Goal: Check status

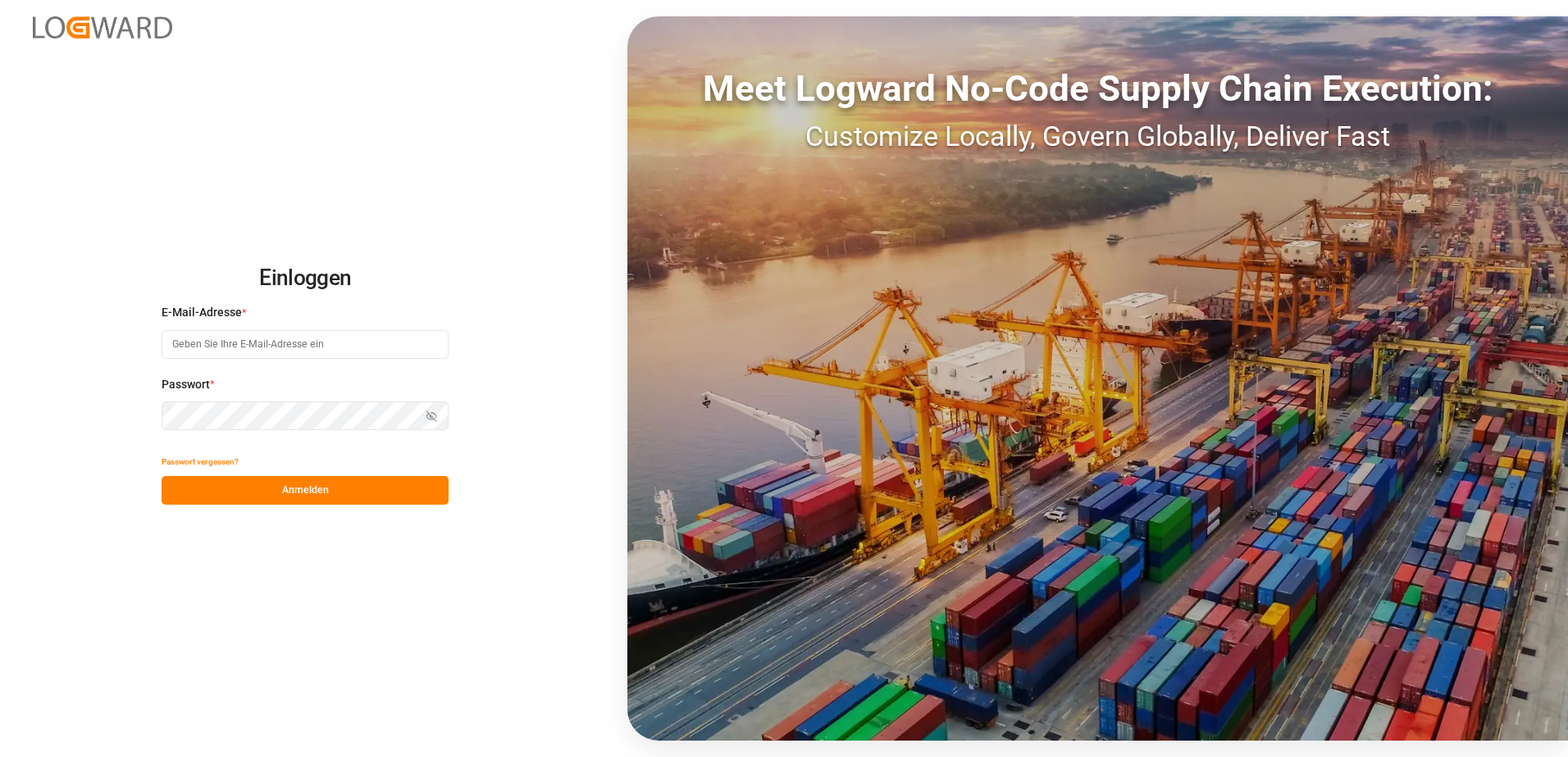
click at [182, 113] on input at bounding box center [305, 344] width 287 height 28
type input "[PERSON_NAME][EMAIL_ADDRESS][PERSON_NAME][DOMAIN_NAME]"
click at [221, 113] on div "Passwort * Passwort anzeigen Password is required." at bounding box center [305, 412] width 287 height 72
click at [258, 113] on button "Anmelden" at bounding box center [305, 490] width 287 height 28
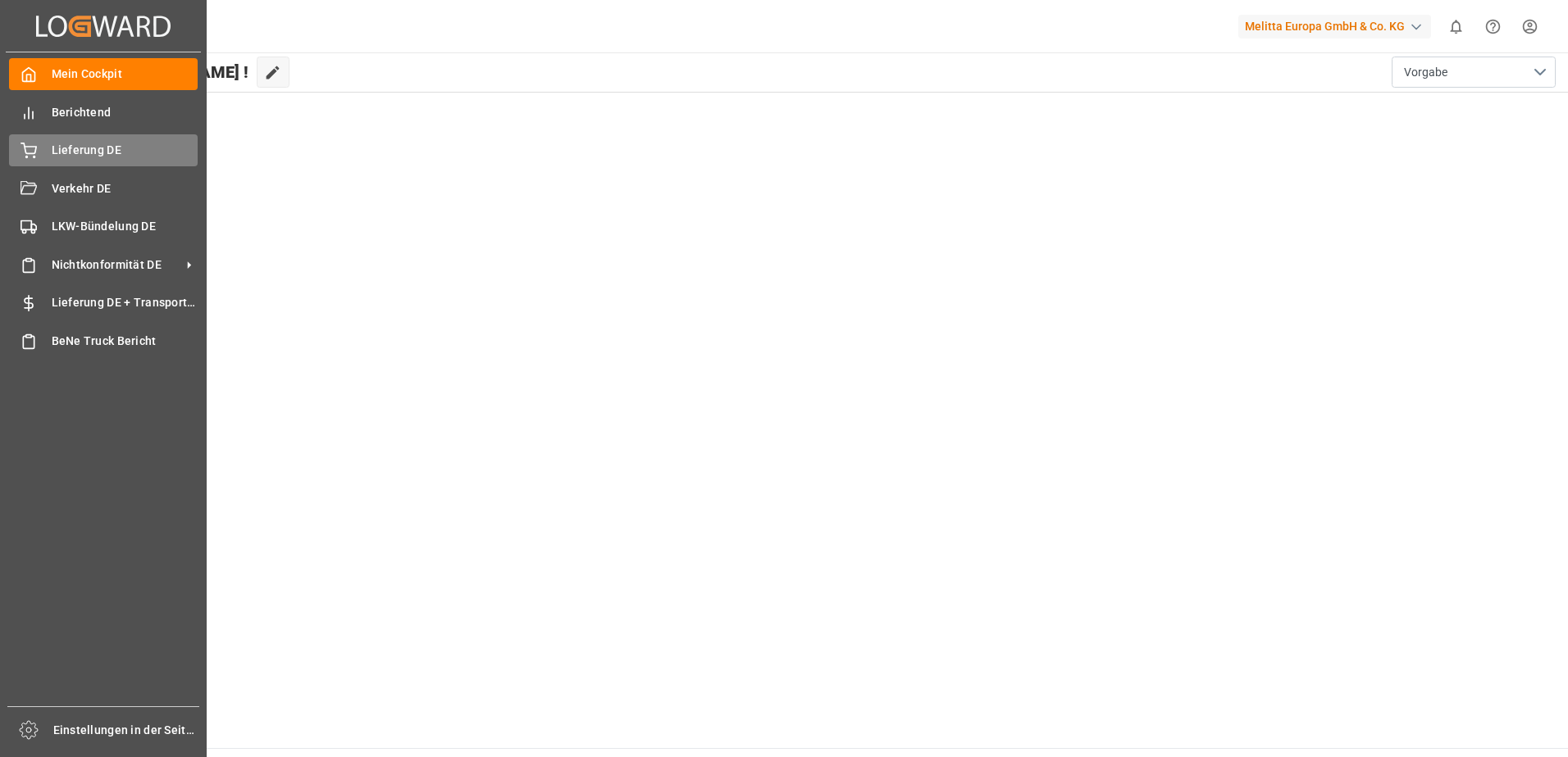
click at [102, 113] on div "Lieferung DE Lieferung DE" at bounding box center [103, 150] width 189 height 32
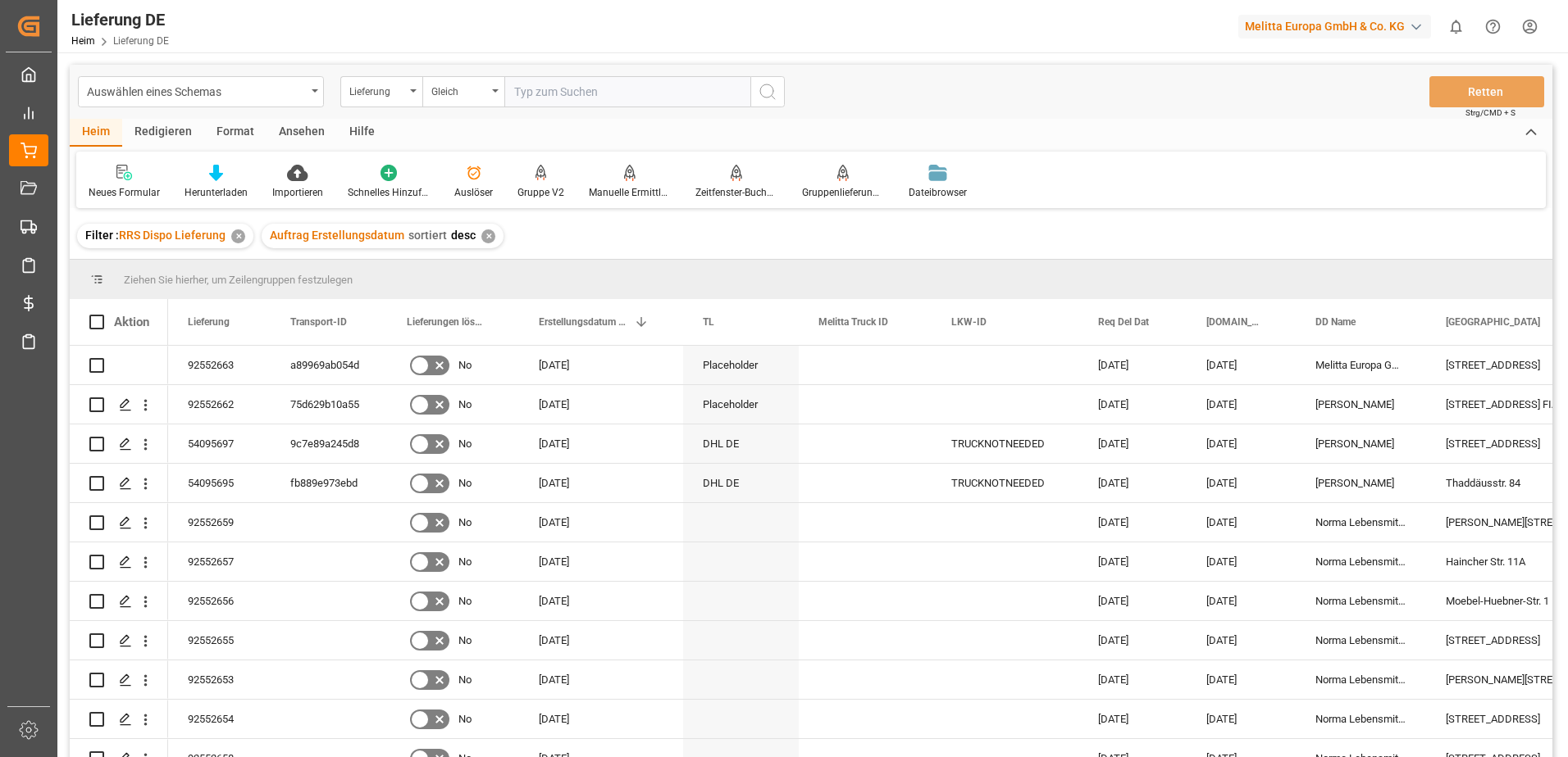
click at [402, 95] on input "text" at bounding box center [627, 92] width 246 height 31
paste input "92550001"
type input "92550001"
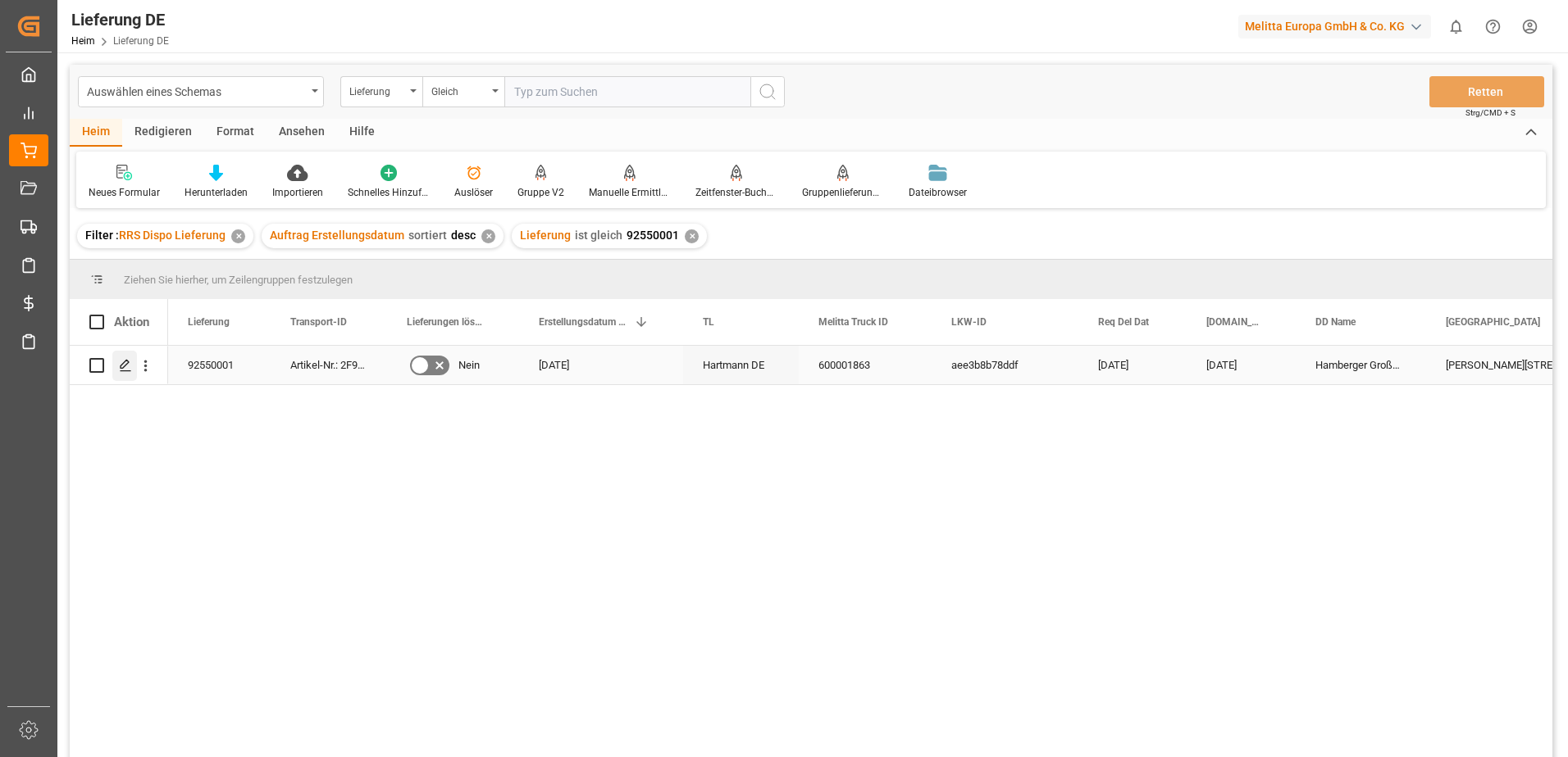
click at [129, 113] on icon "Drücken Sie die Leertaste, um diese Zeile auszuwählen." at bounding box center [125, 365] width 13 height 13
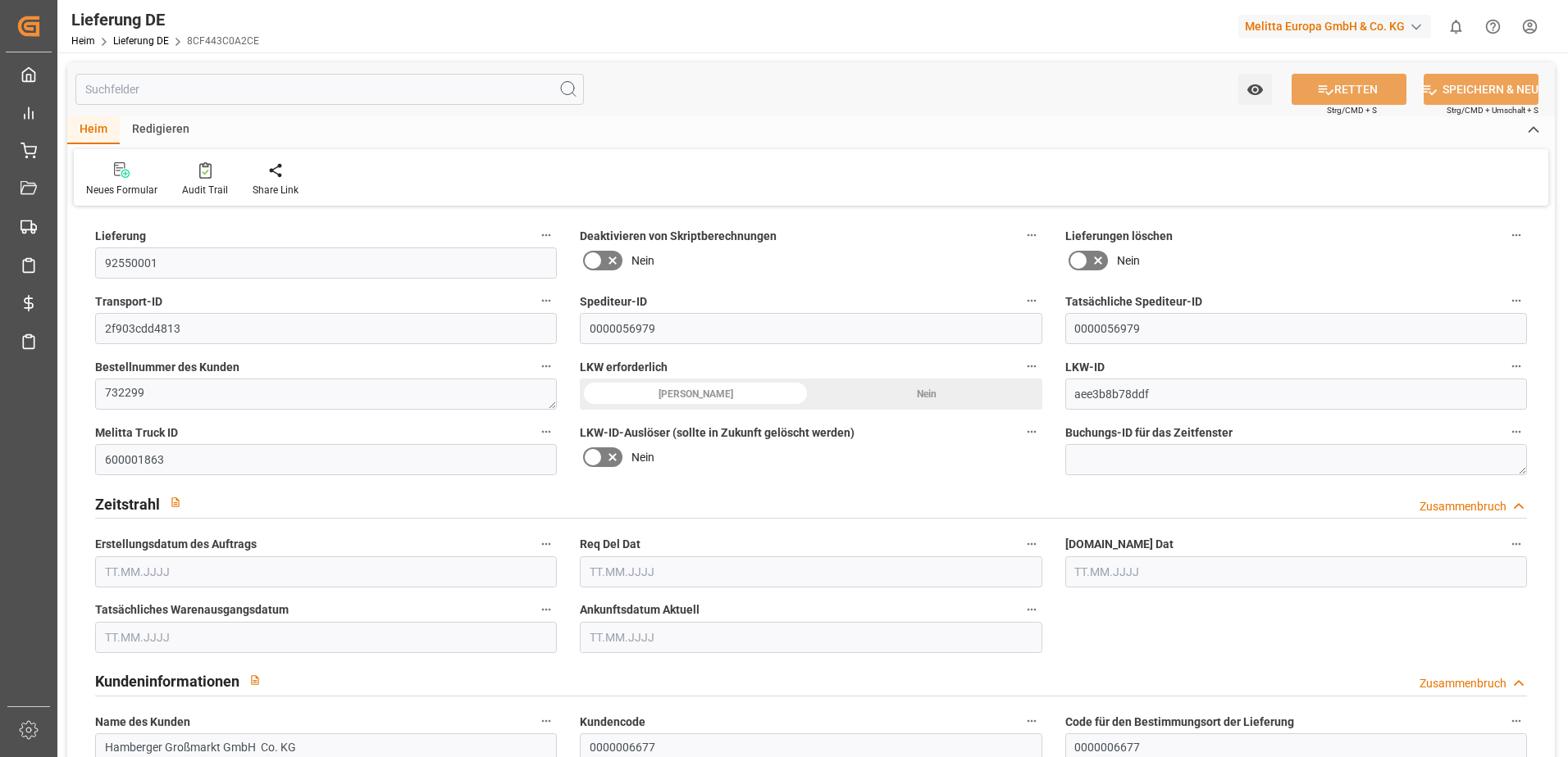
type input "1"
type input "148.611"
type input "189"
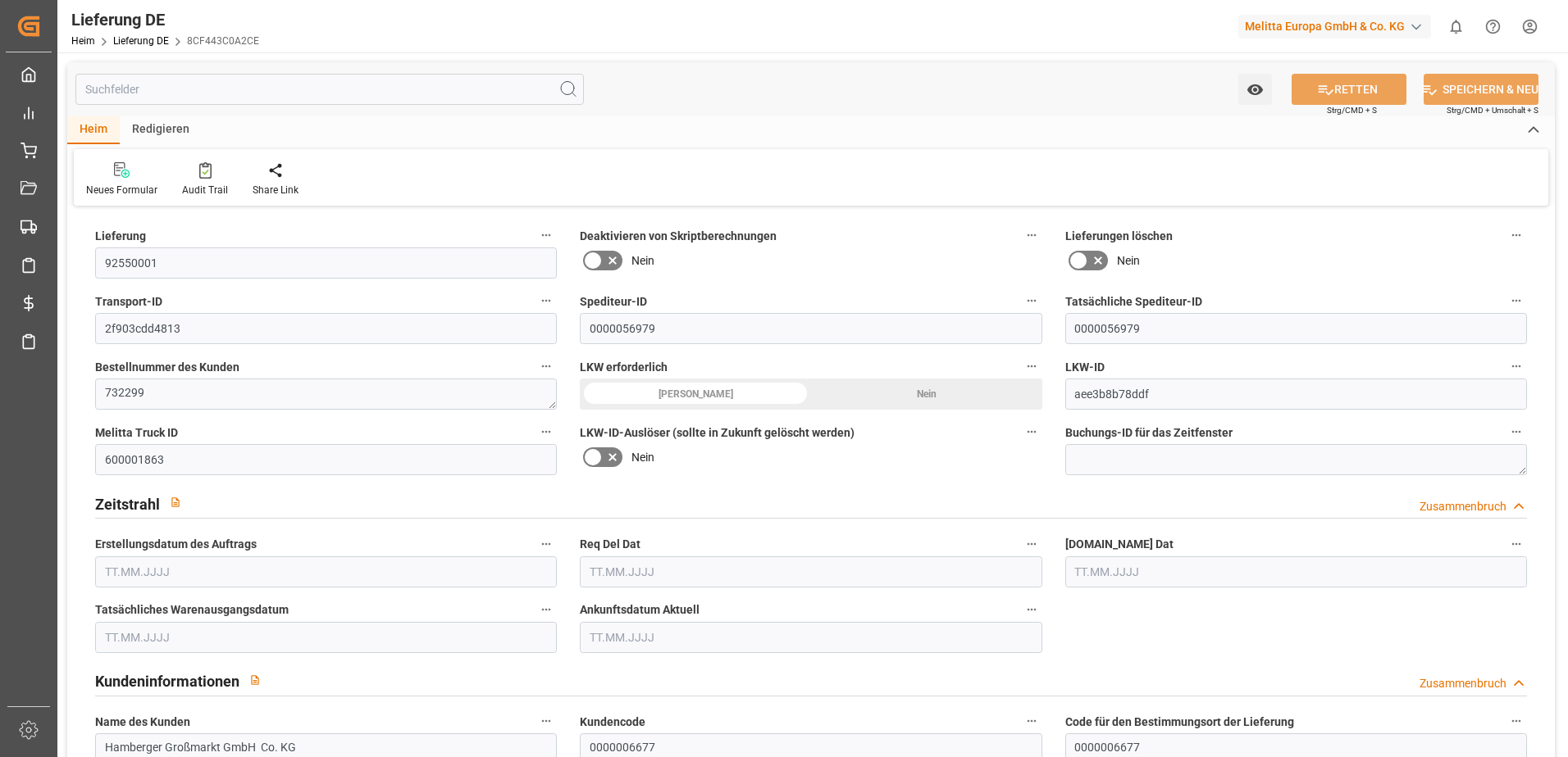
type input "553.562"
type input "[DATE]"
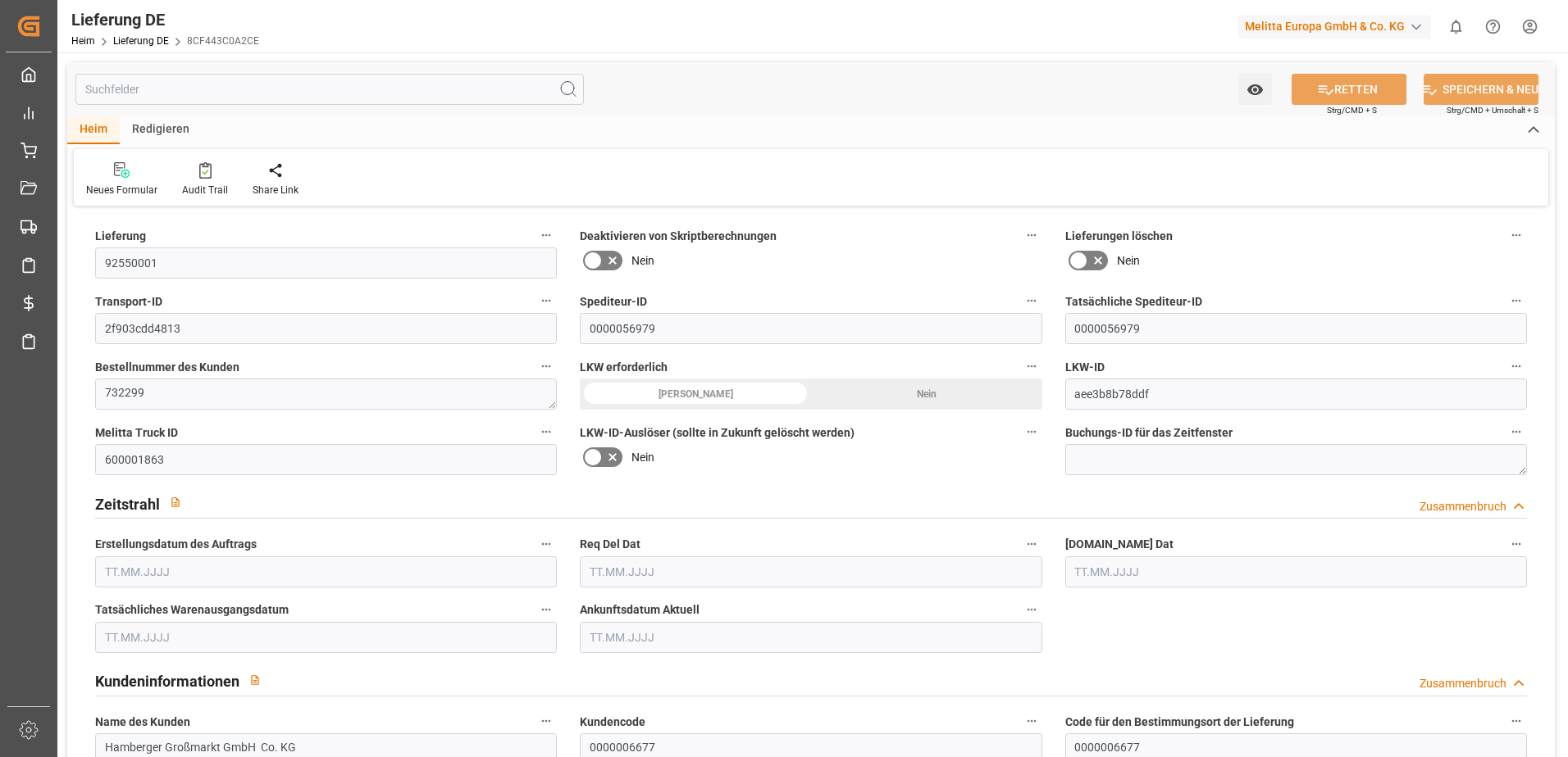
type input "[DATE]"
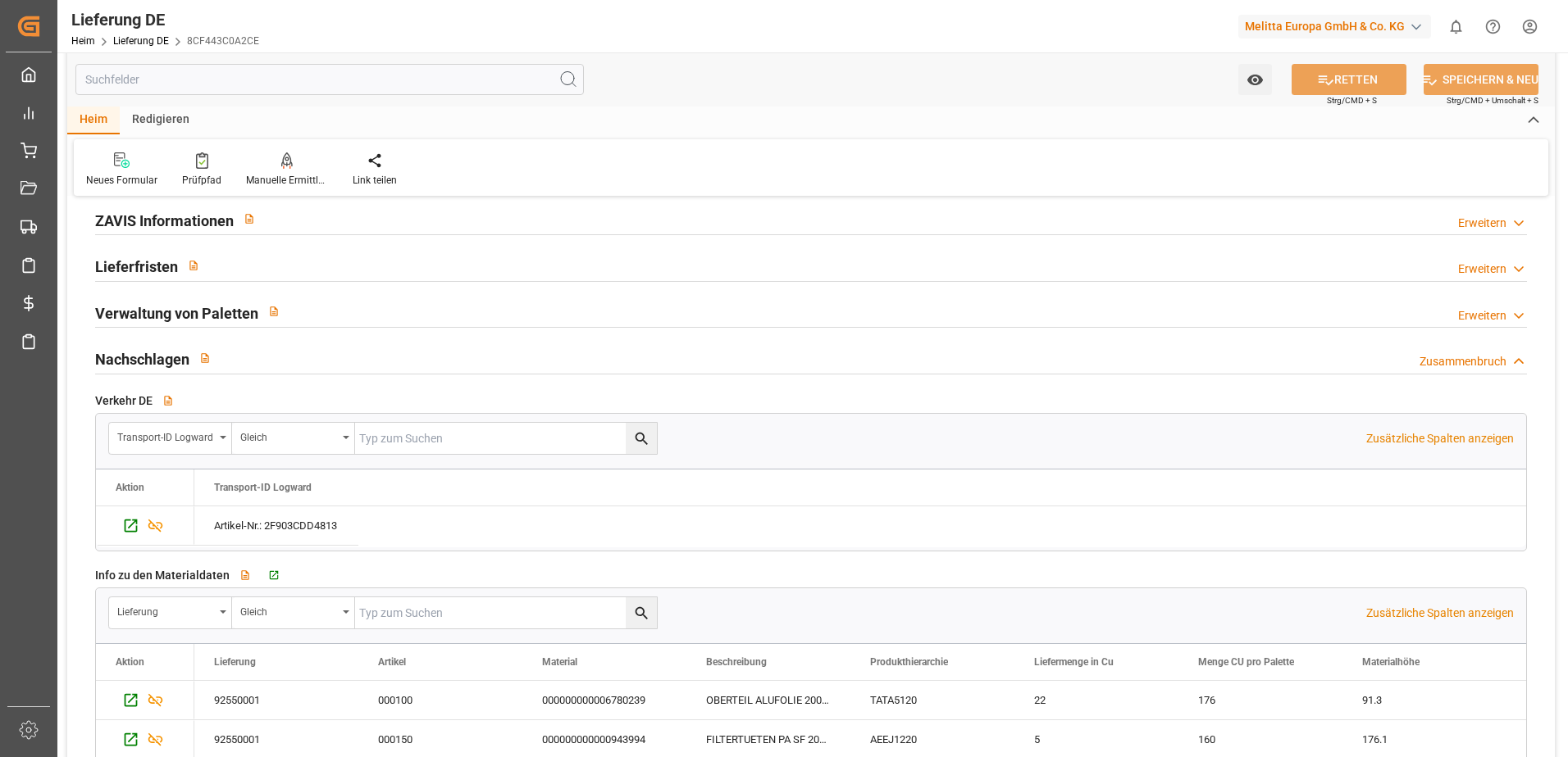
scroll to position [2377, 0]
click at [128, 113] on icon "Drücken Sie die Leertaste, um diese Zeile auszuwählen." at bounding box center [131, 699] width 18 height 18
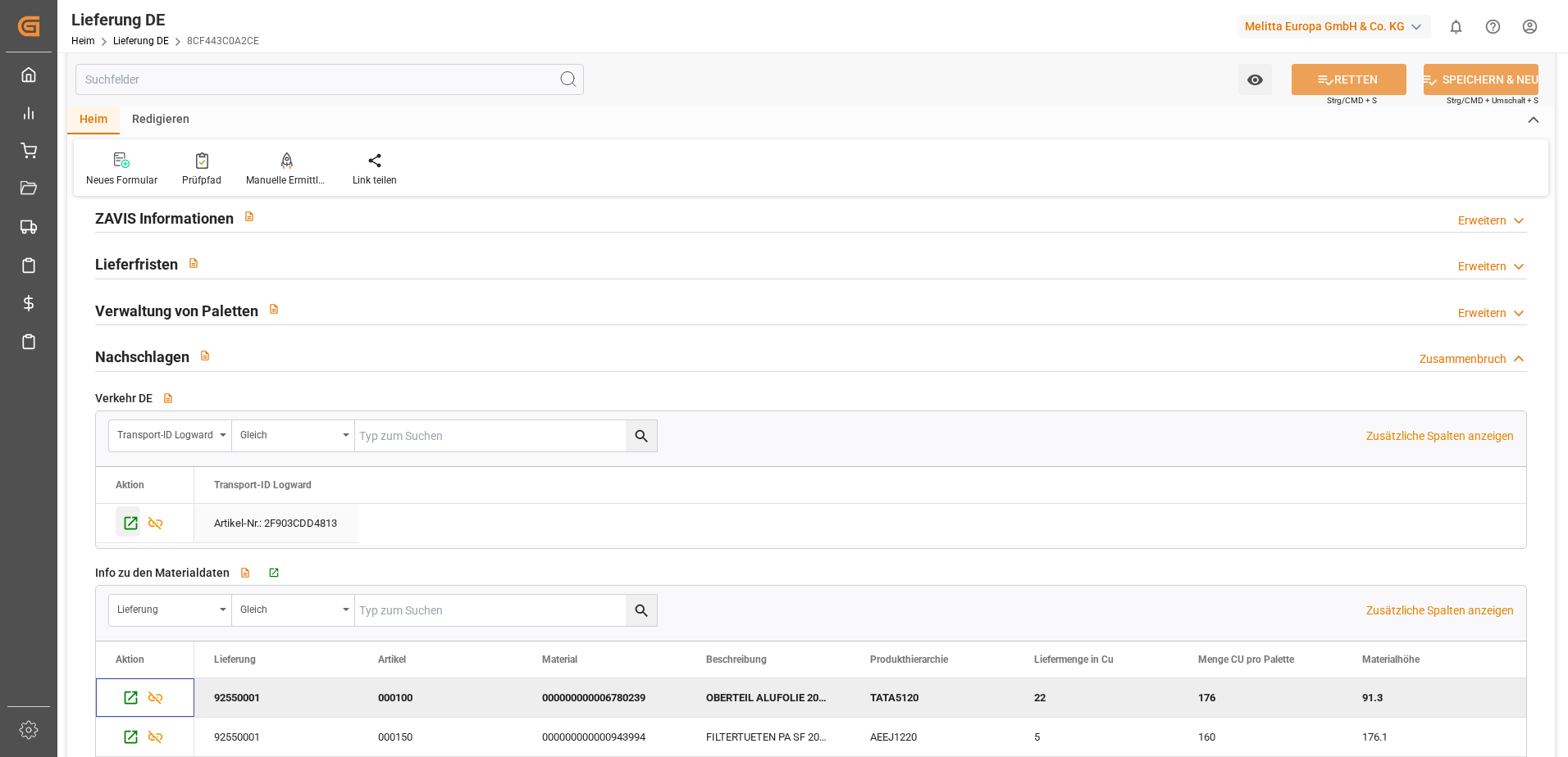
click at [124, 113] on icon "Drücken Sie die Leertaste, um diese Zeile auszuwählen." at bounding box center [131, 523] width 18 height 18
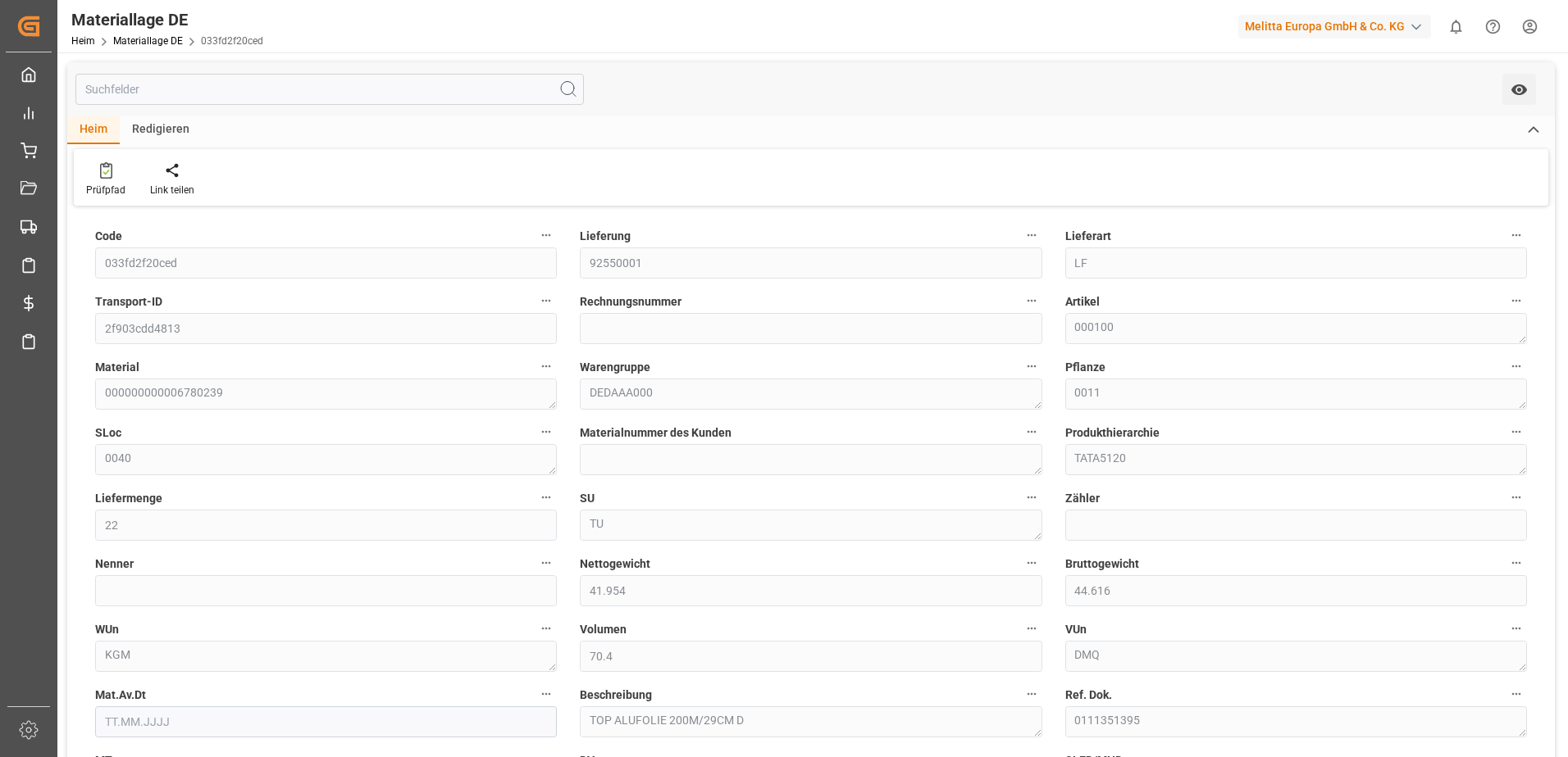
type input "22"
type input "41.954"
type input "44.616"
type input "70.4"
type input "-0.0971"
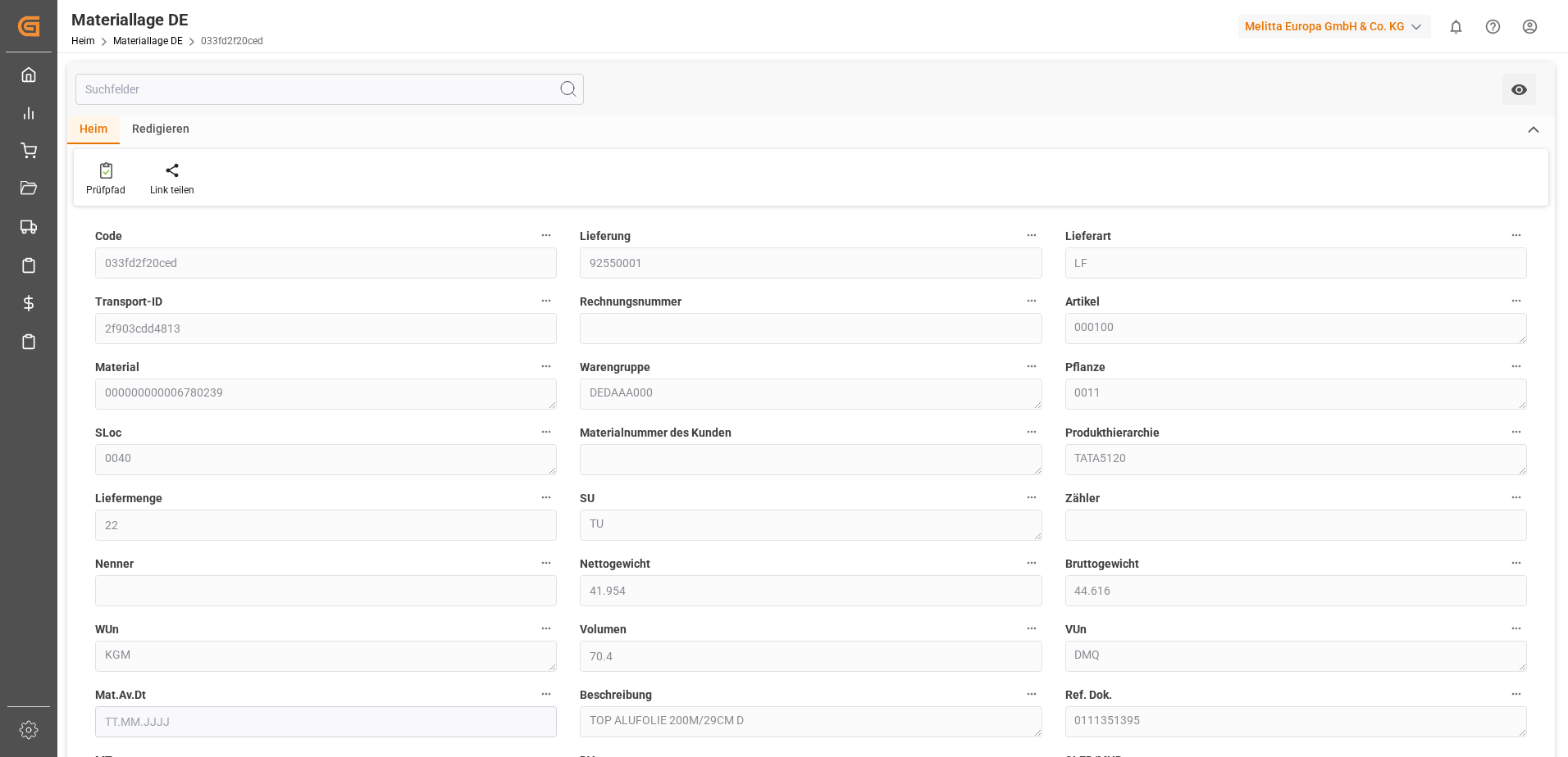
type input "10.3252"
type input "10.2282"
type input "0"
type input "22"
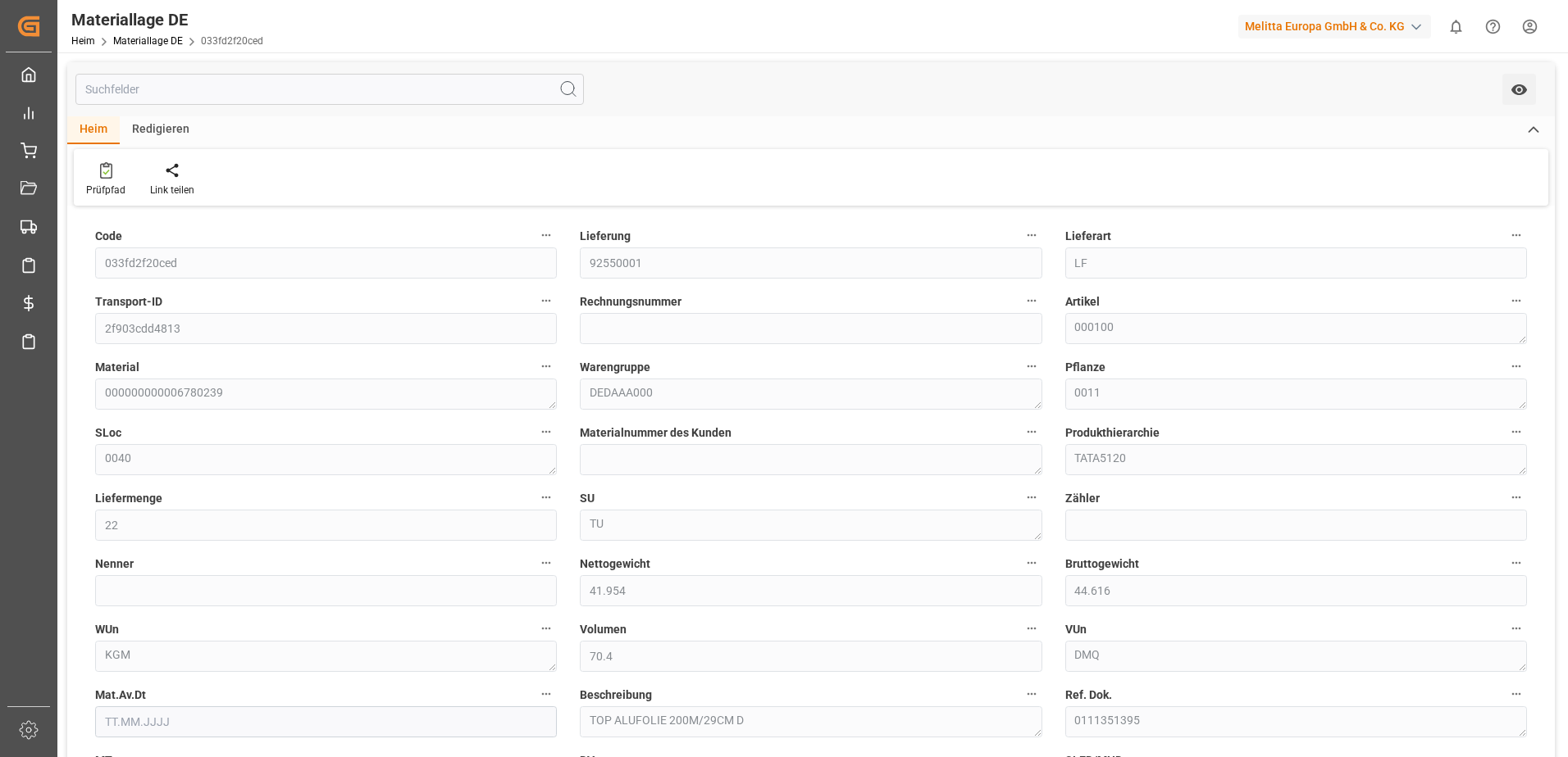
type input "22"
type input "176"
type input "22"
type input "1"
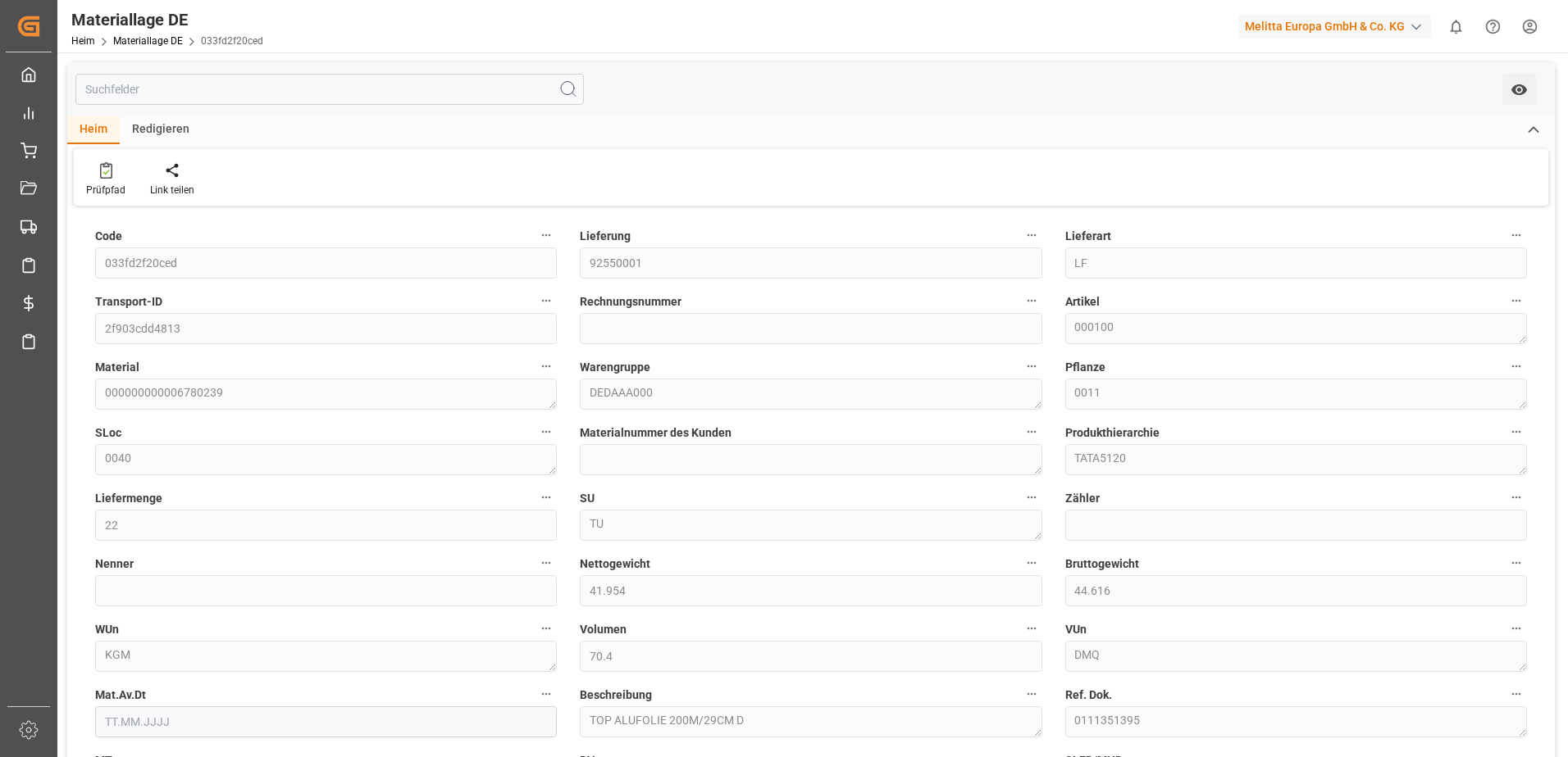
type input "3.2"
type input "8"
type input "5"
type input "0"
type input "1"
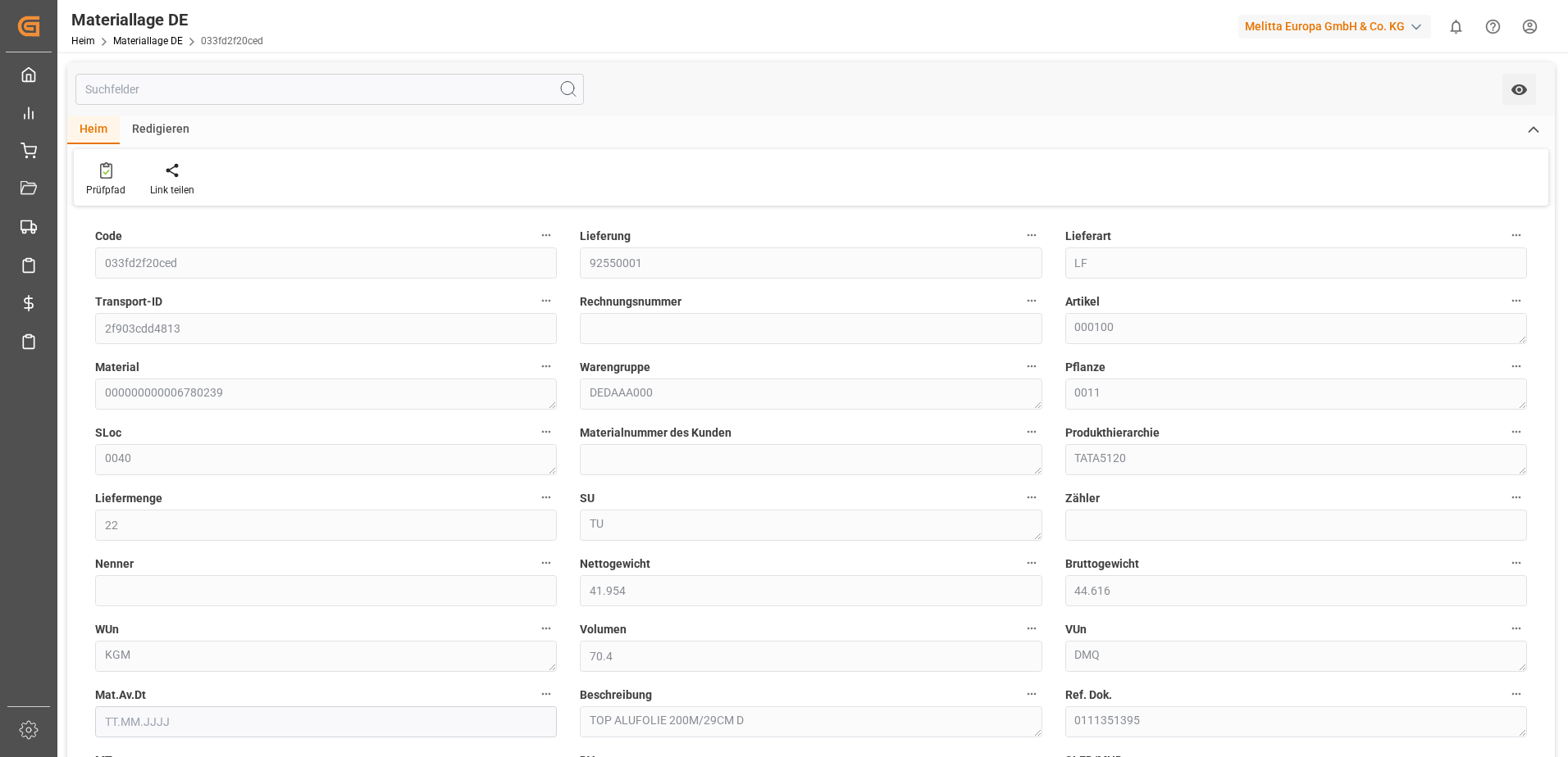
type input "1"
type input "0"
type input "3.719"
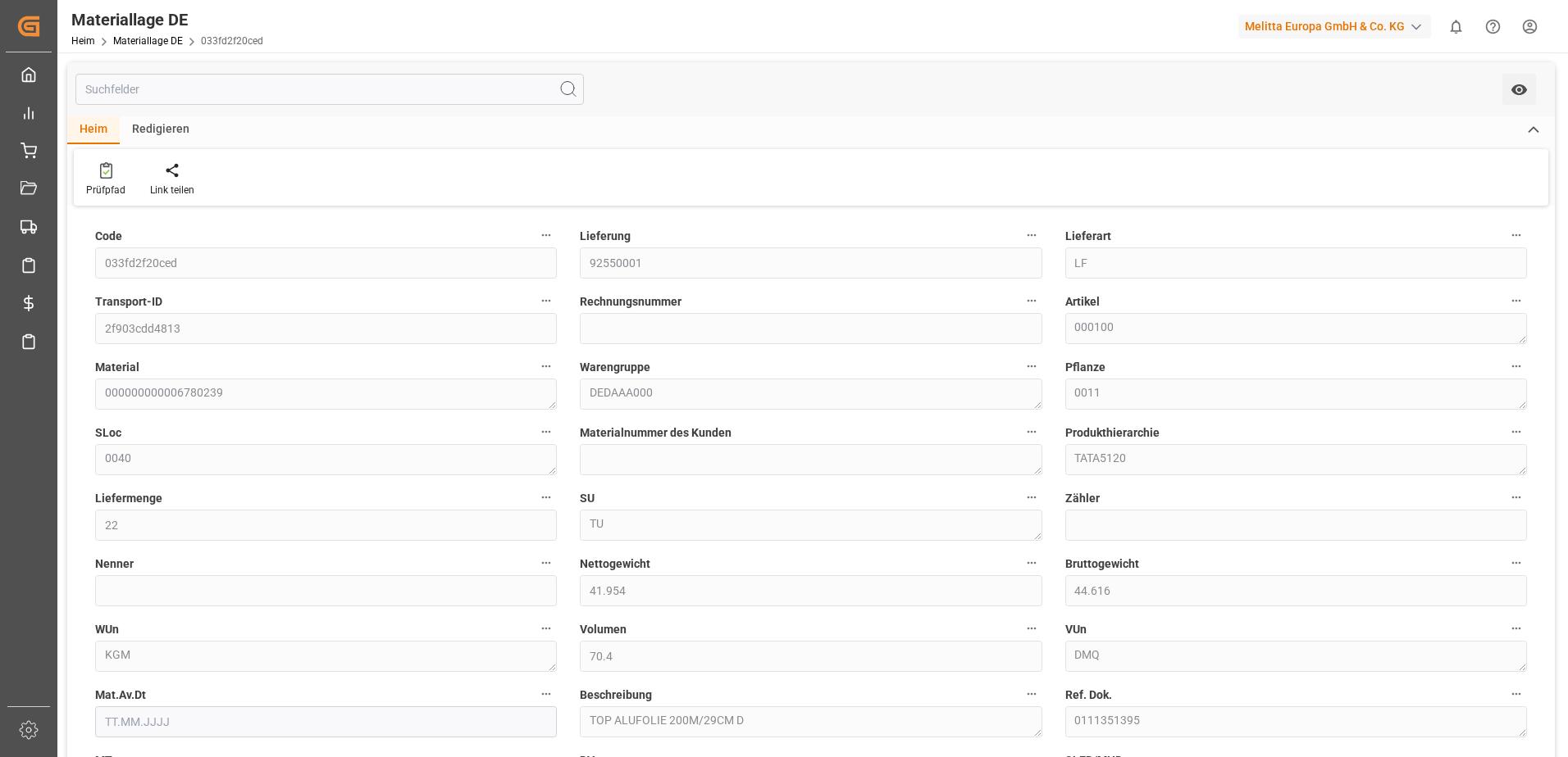
type input "0.6104"
type input "0.7394"
type input "0"
type input "3.719"
type input "0"
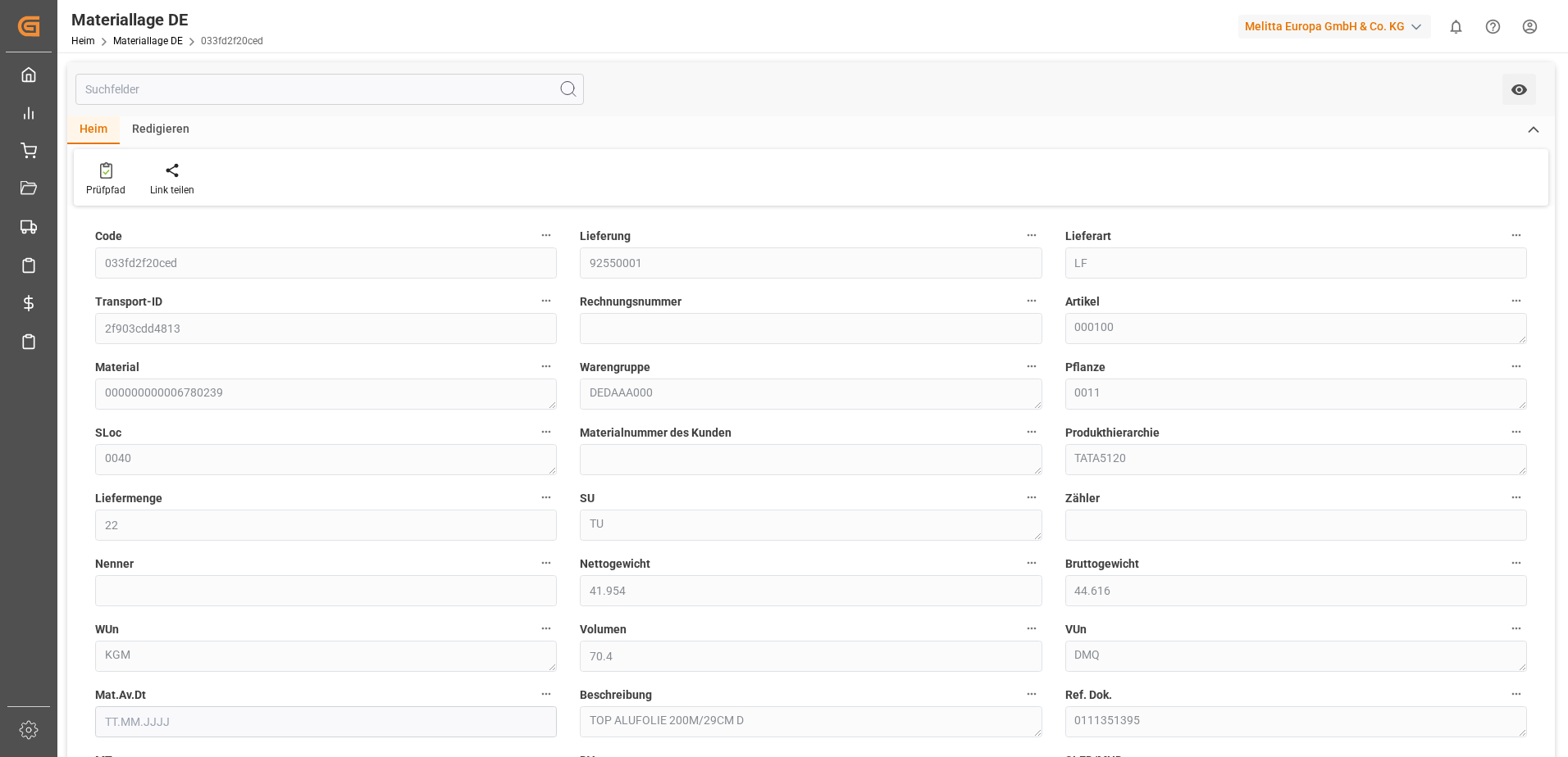
type input "0"
type input "0.7394"
type input "0.6104"
type input "0.0009"
type input "13.3903"
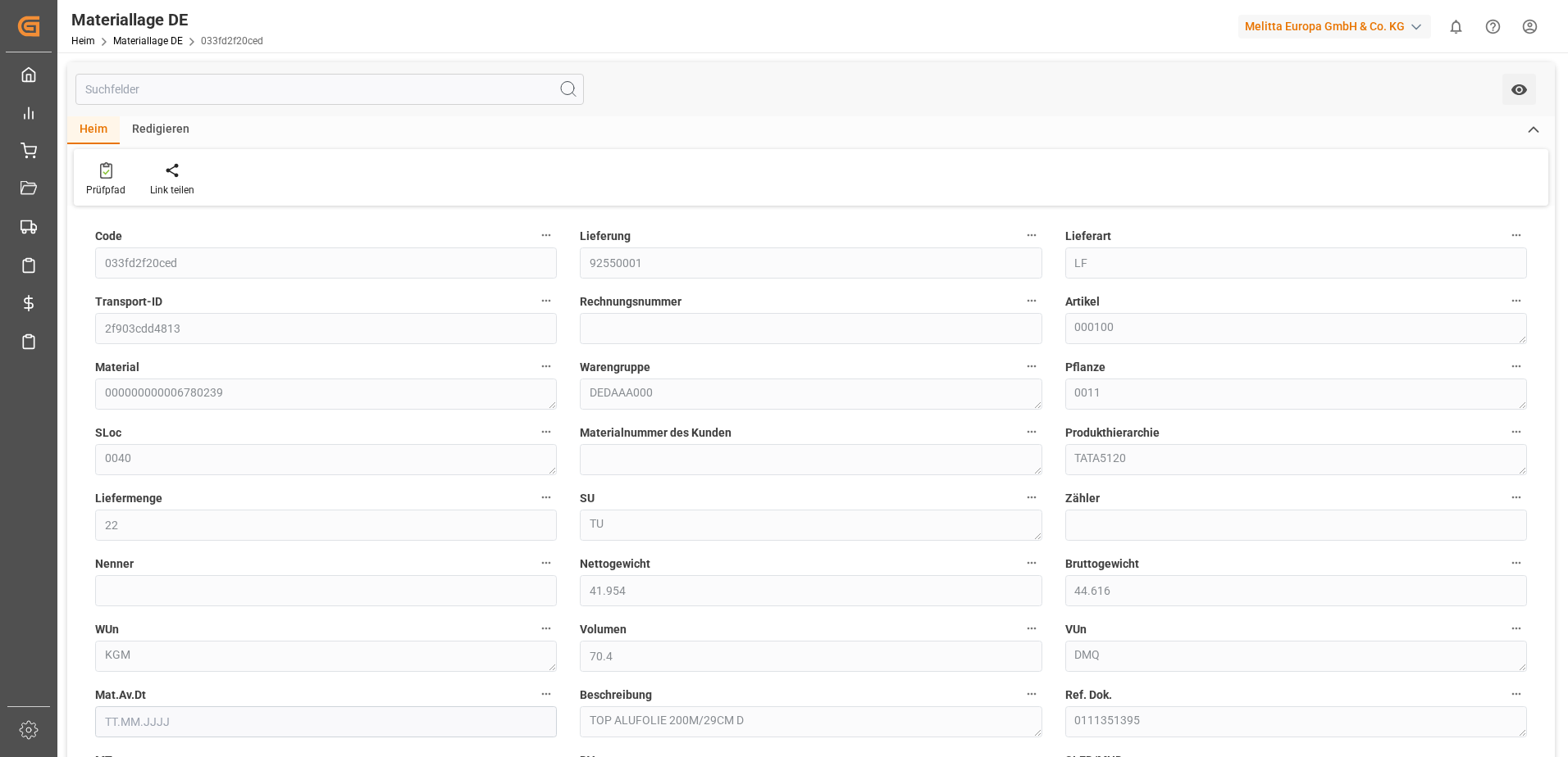
type input "91.3"
type input "22"
type input "0"
type input "10.2282"
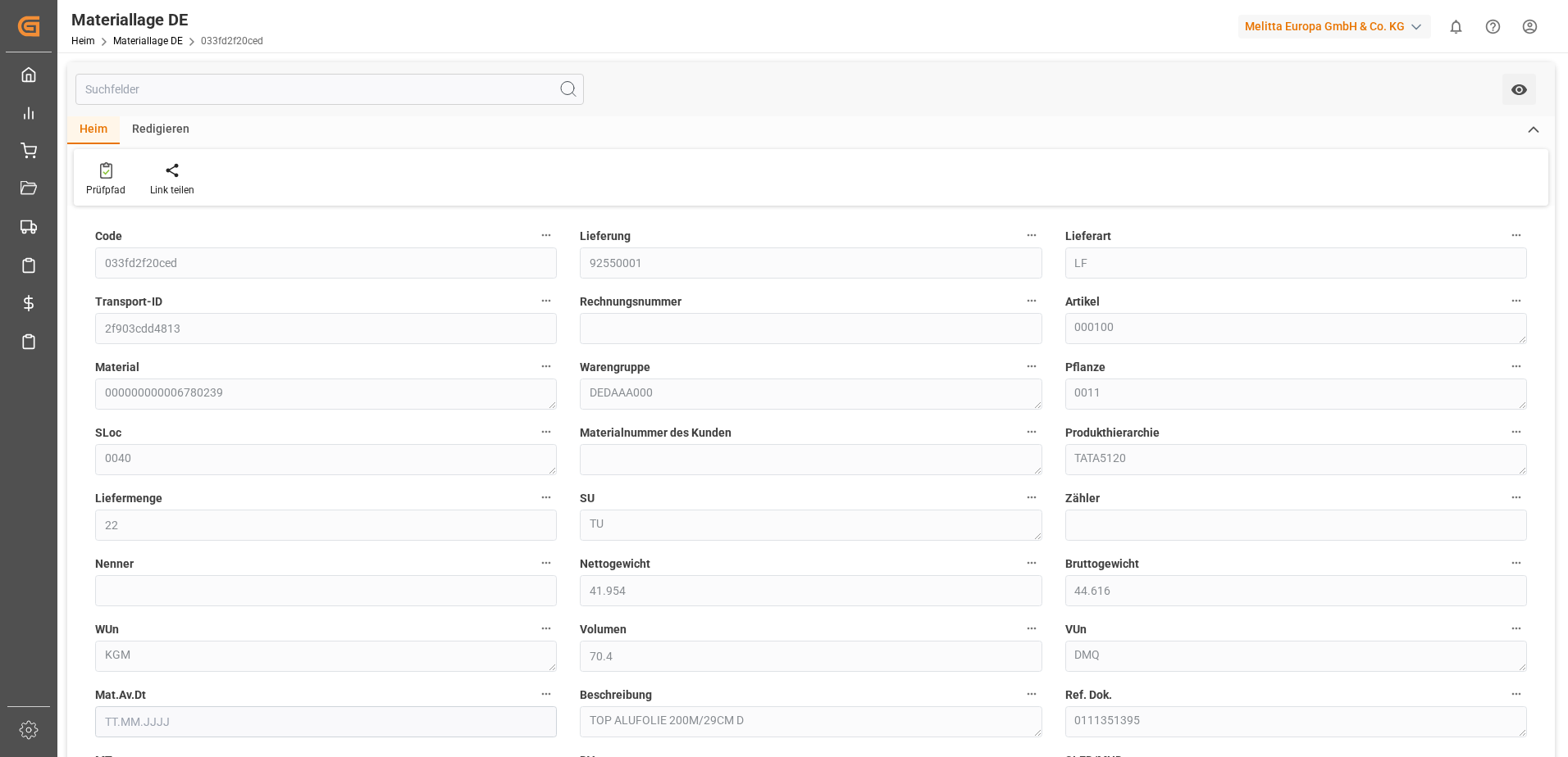
type input "10.2282"
type input "18.08.2025 20:03"
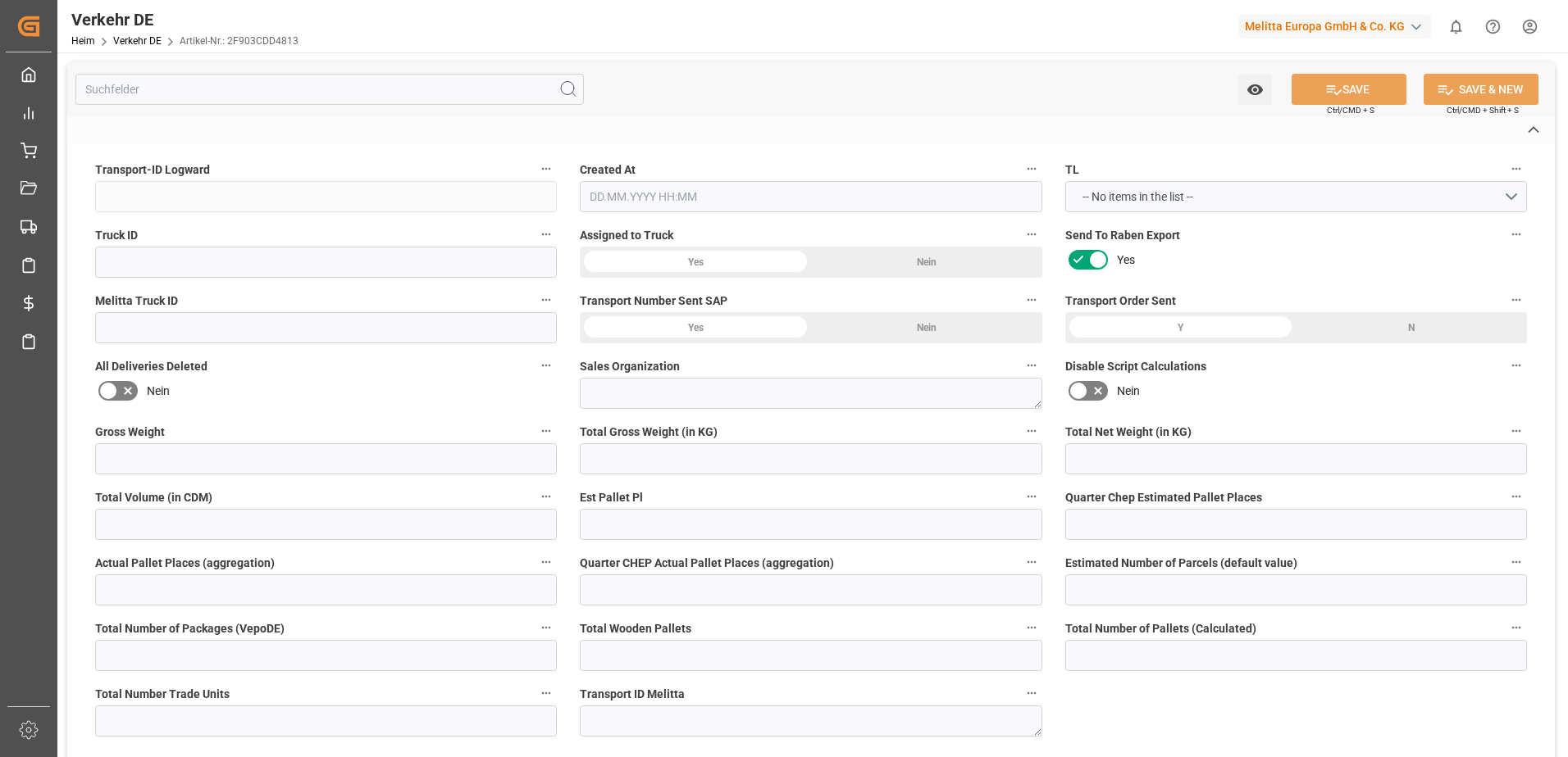
type input "2f903cdd4813"
type input "aee3b8b78ddf"
type input "600001863"
type textarea "1"
type input "Yes"
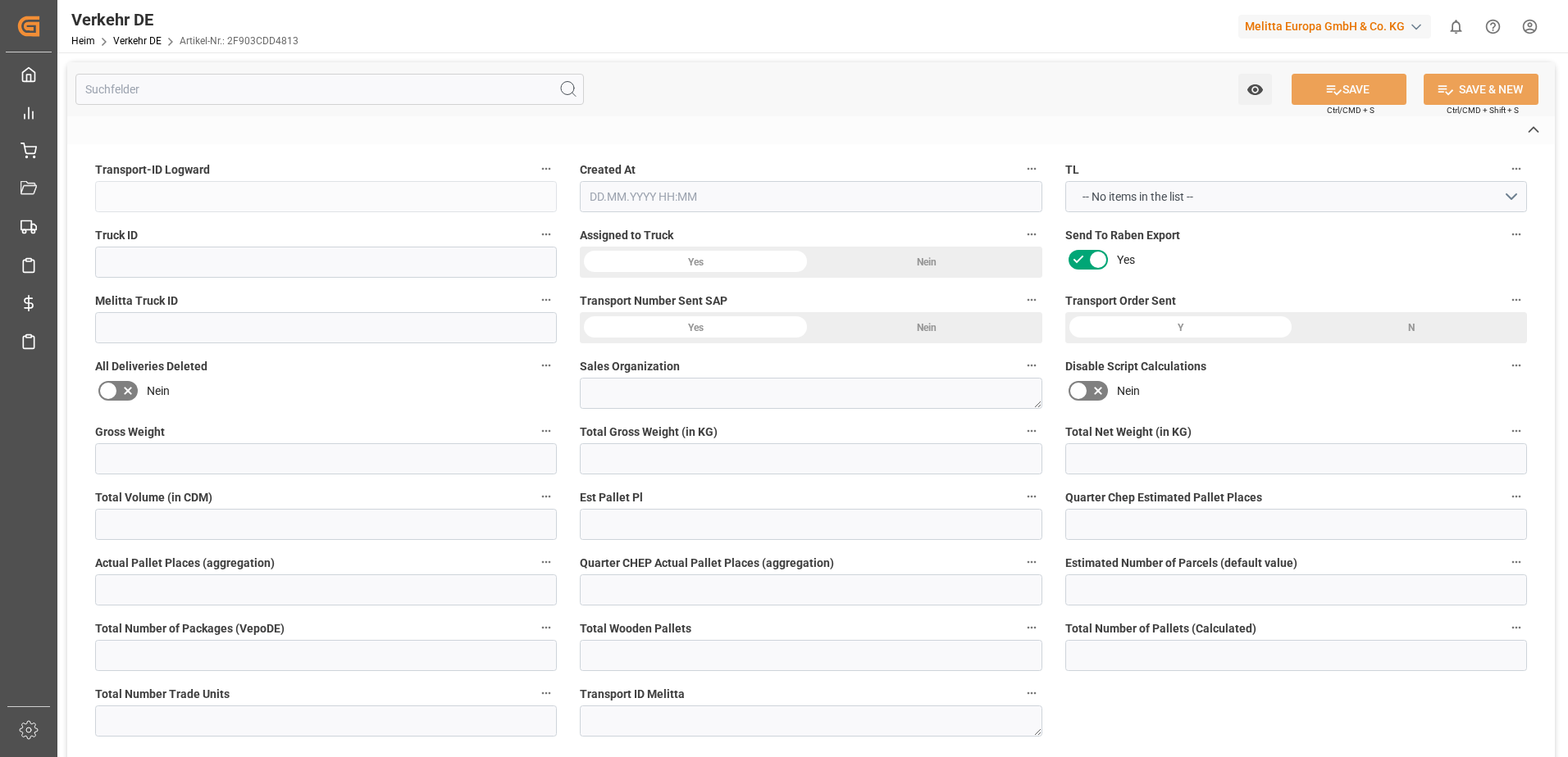
type input "105.18325999999999"
type textarea "0000006677"
type textarea "Hamberger Großmarkt GmbH Co. KG"
type input "[PERSON_NAME][STREET_ADDRESS]"
type input "10551"
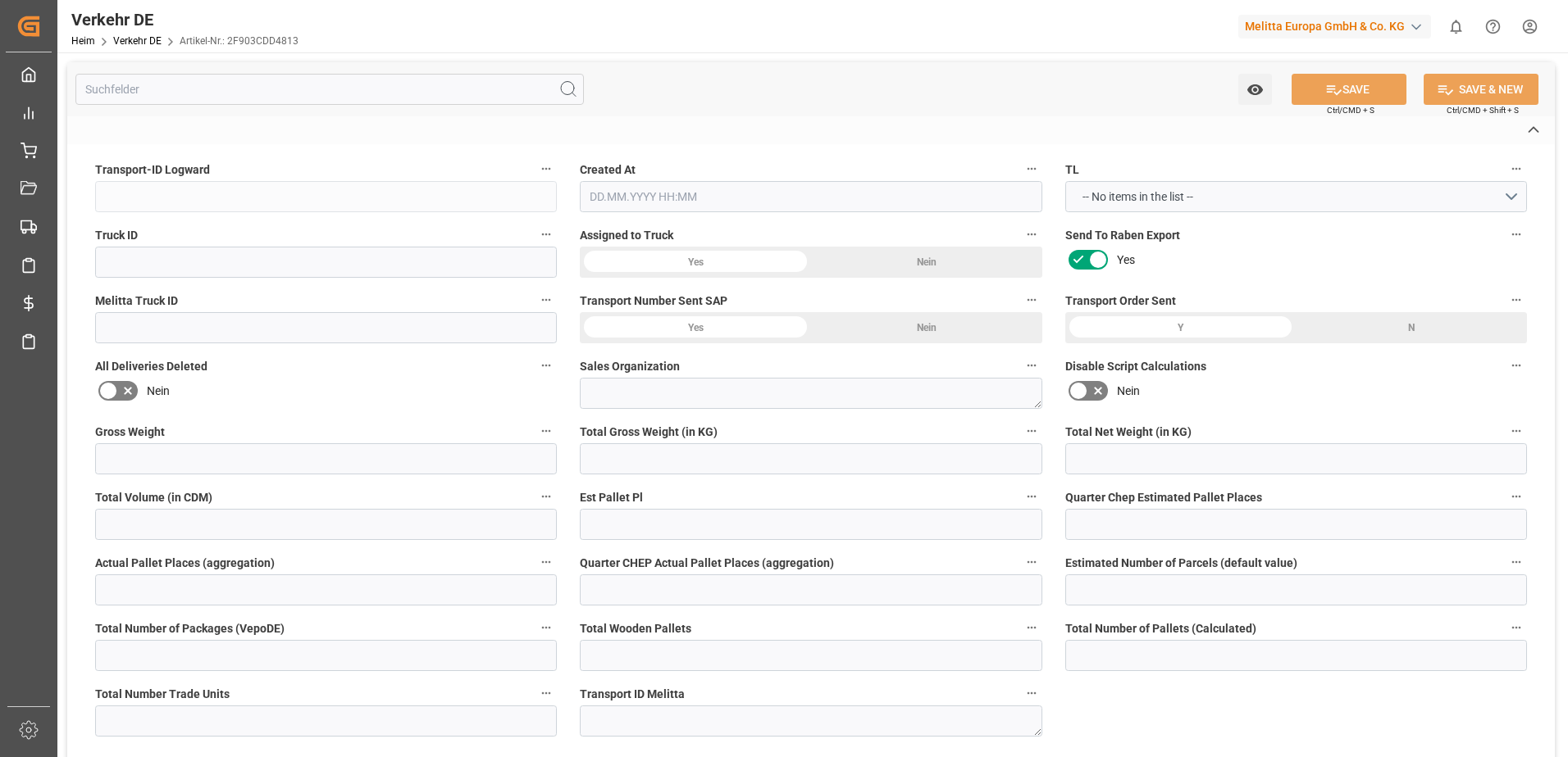
type textarea "[GEOGRAPHIC_DATA]"
type input "DE"
type input "DE-32423"
type input "Rhenus Retail Services GmbH"
type input "Hans-Böckler-Strasse 37"
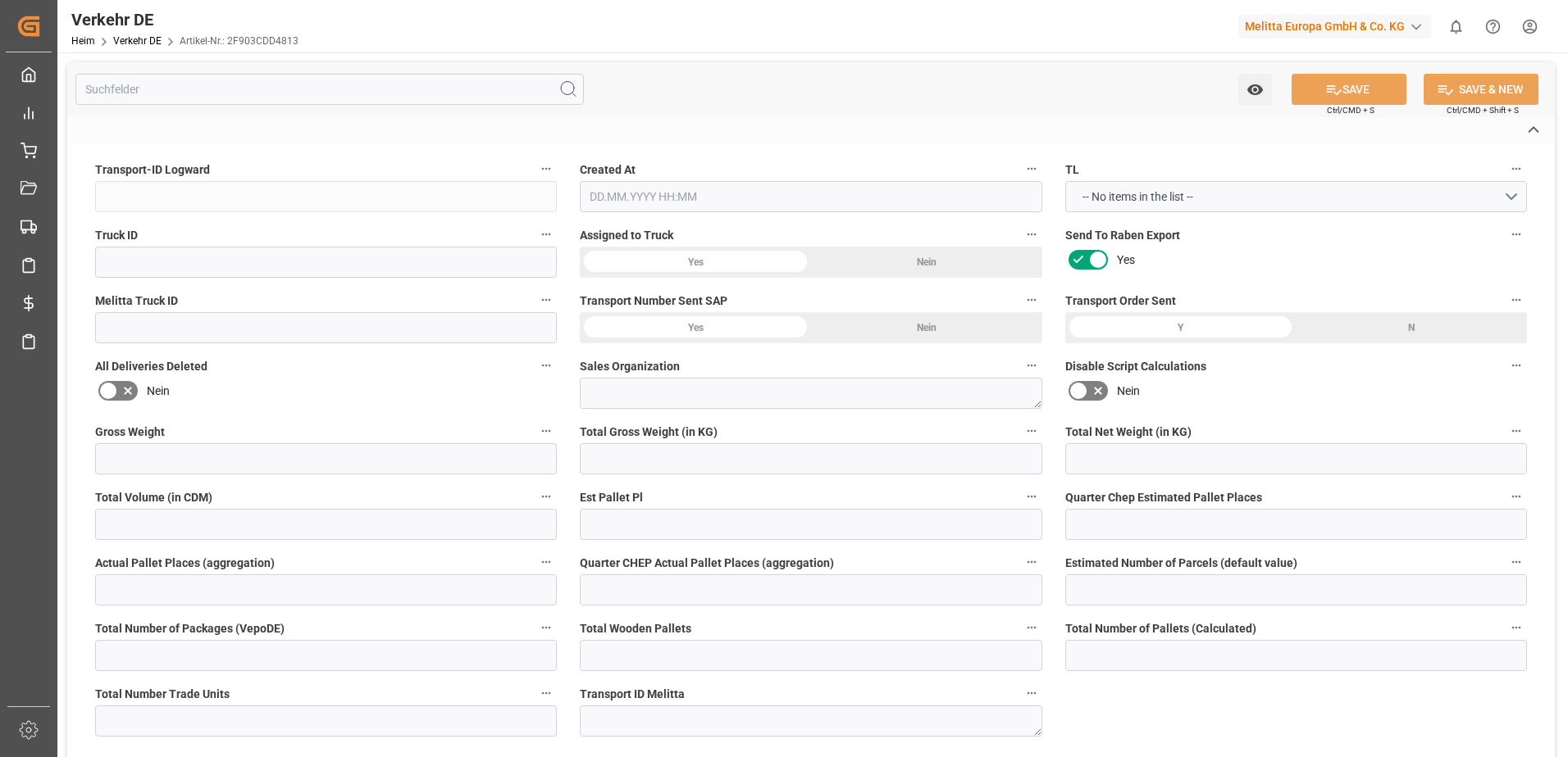
type input "32423"
type input "Minden"
type input "DE"
type input "Melitta Europa GmbH & Co. KG"
type input "[STREET_ADDRESS]"
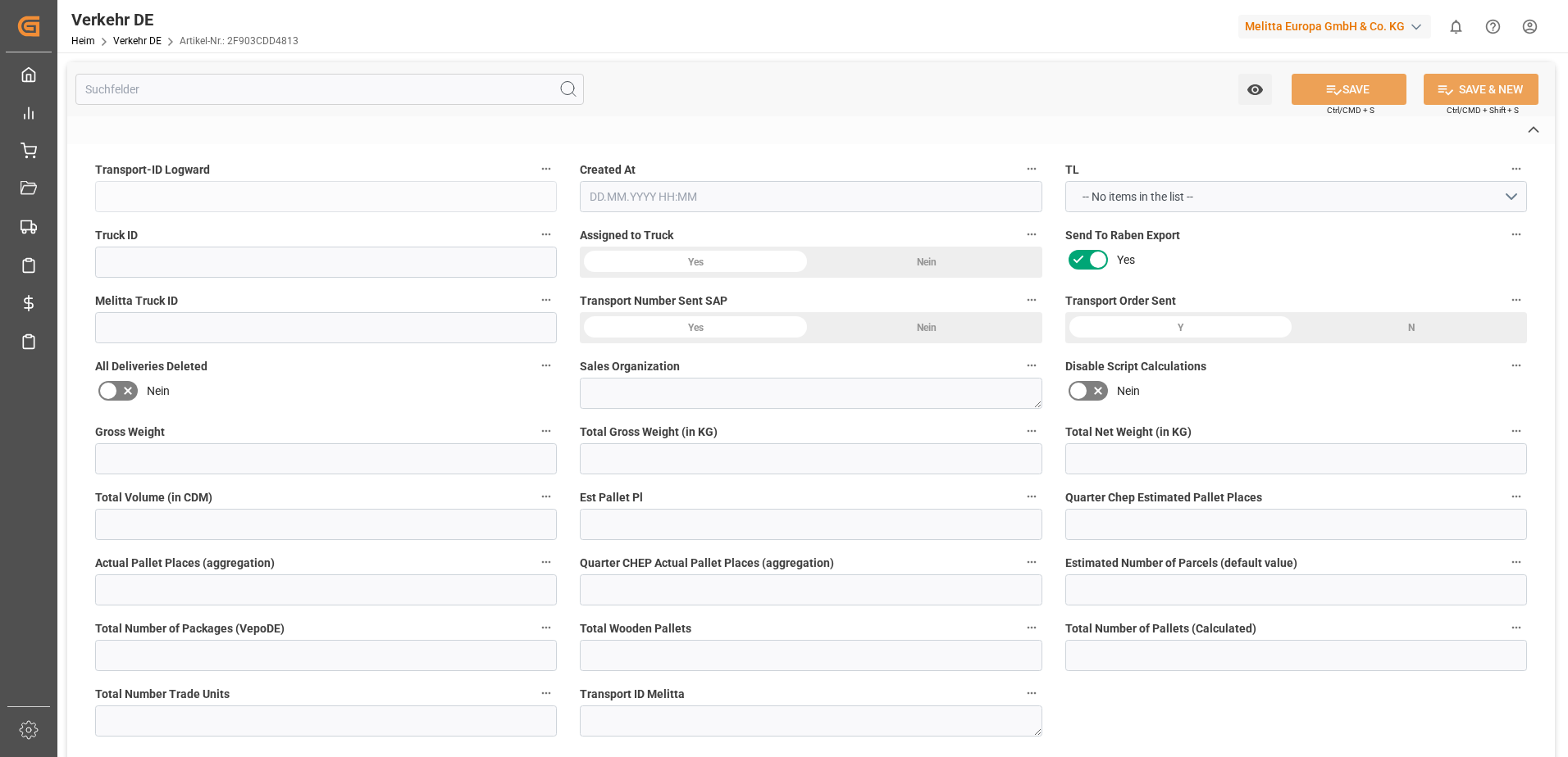
type input "32427"
type input "Minden"
type input "DE"
type textarea "19a46d00a7e2"
type input "Road"
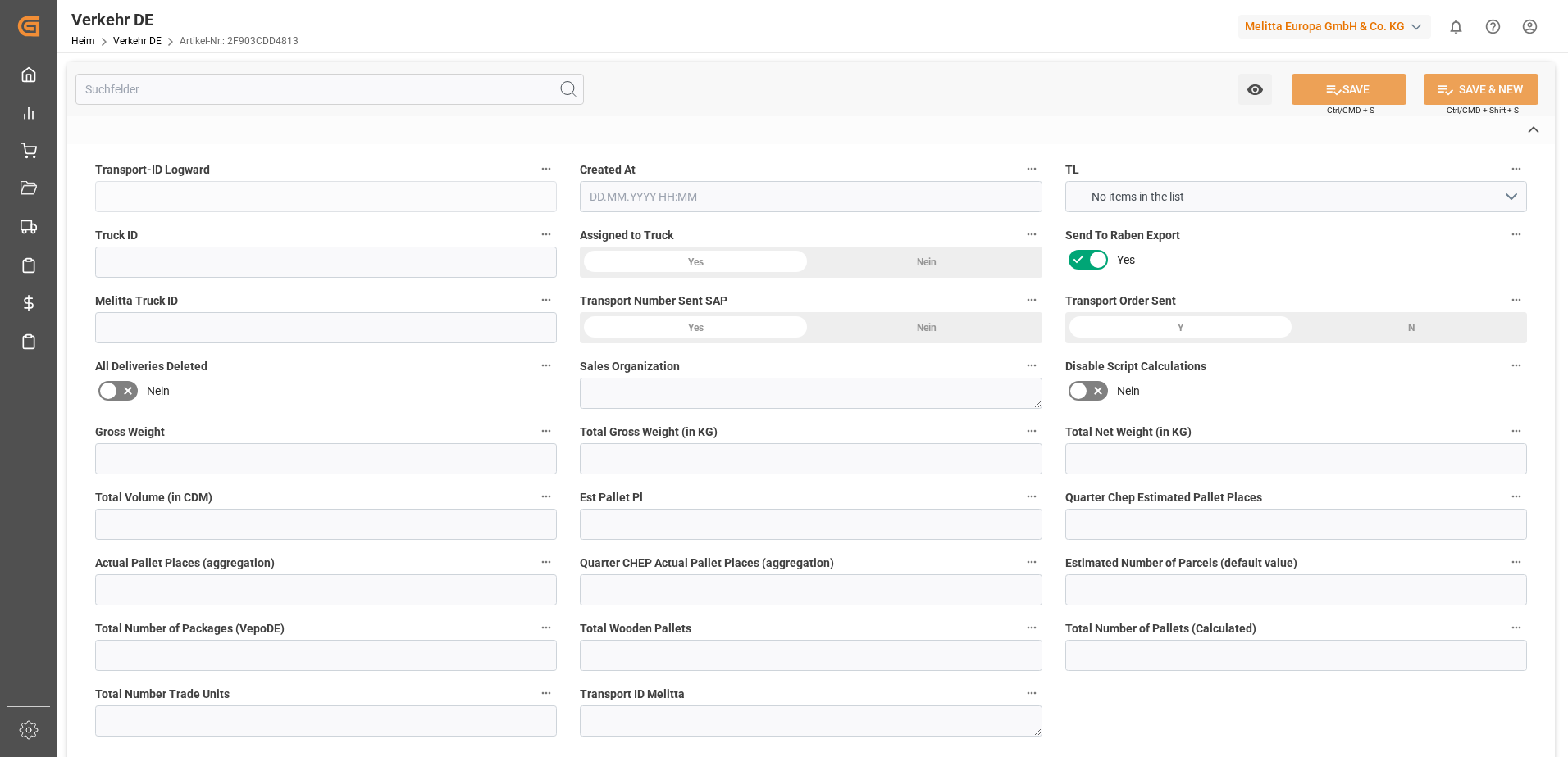
type input "DE"
type input "32423"
type input "DE"
type input "10551"
type input "Small Shipment"
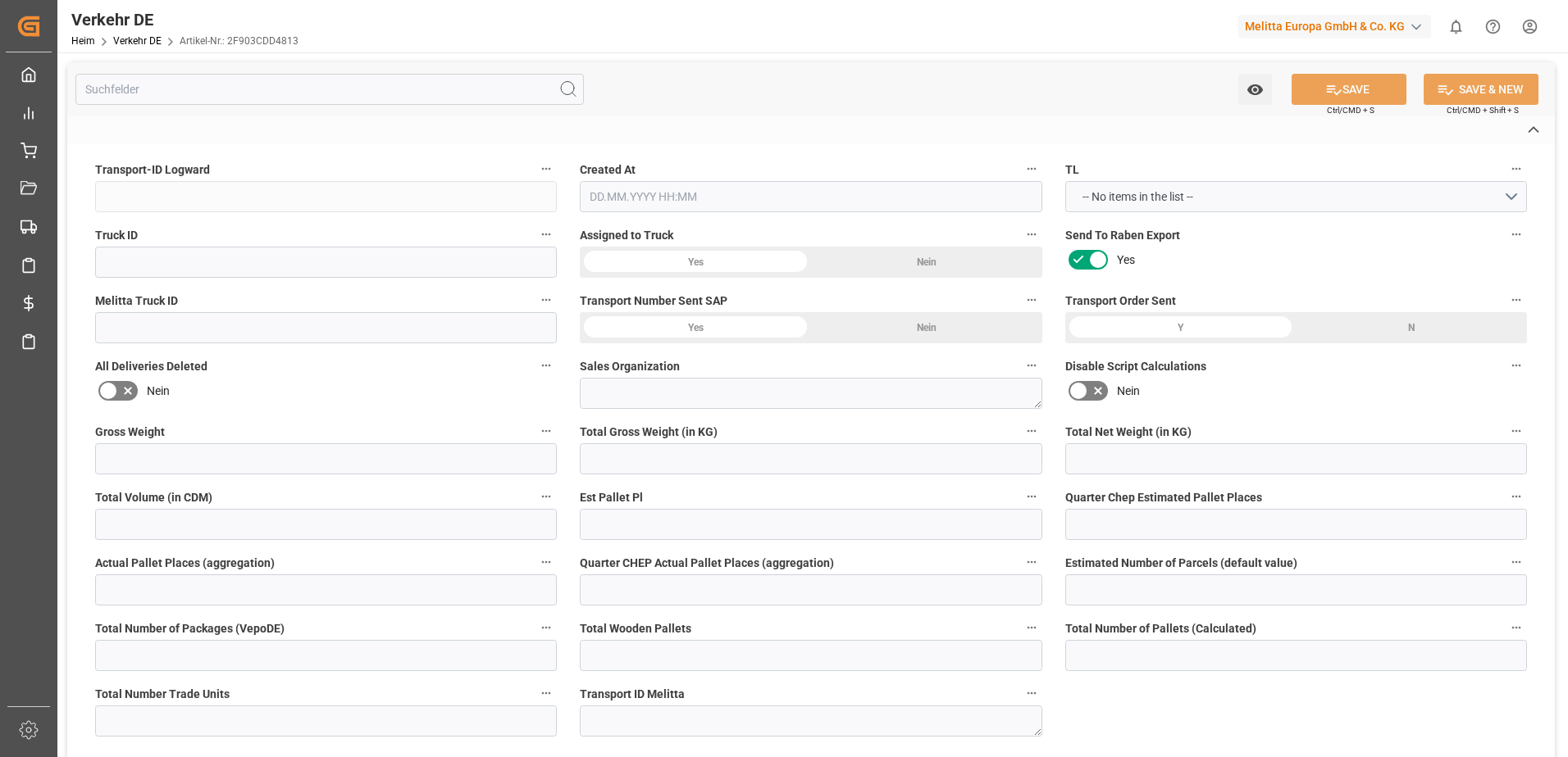
type input "3.5-7.5 t"
type input "EURO 6"
type input "Diesel"
type input "DE_01"
type input "DAP"
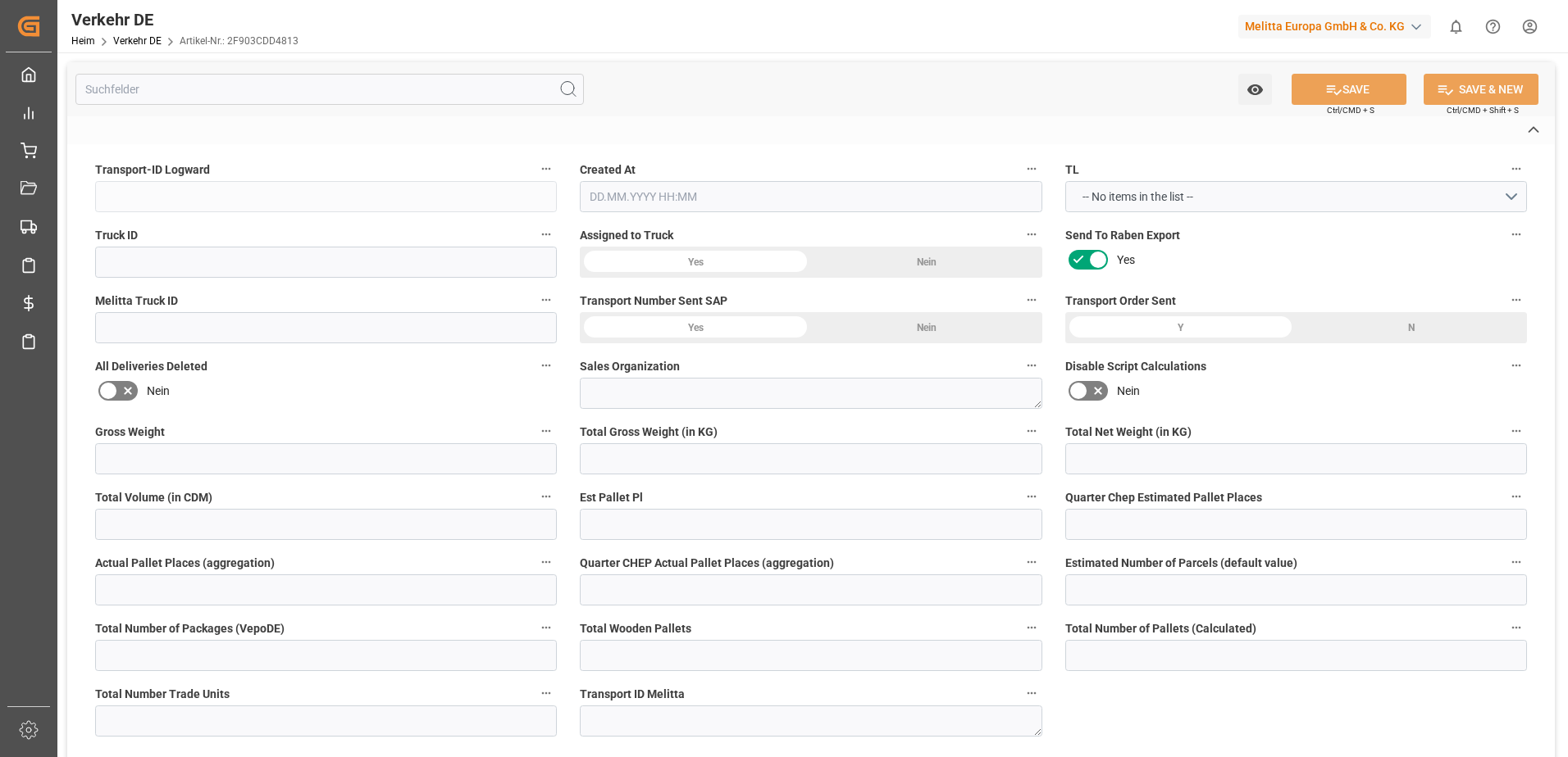
type input "DE 126011900"
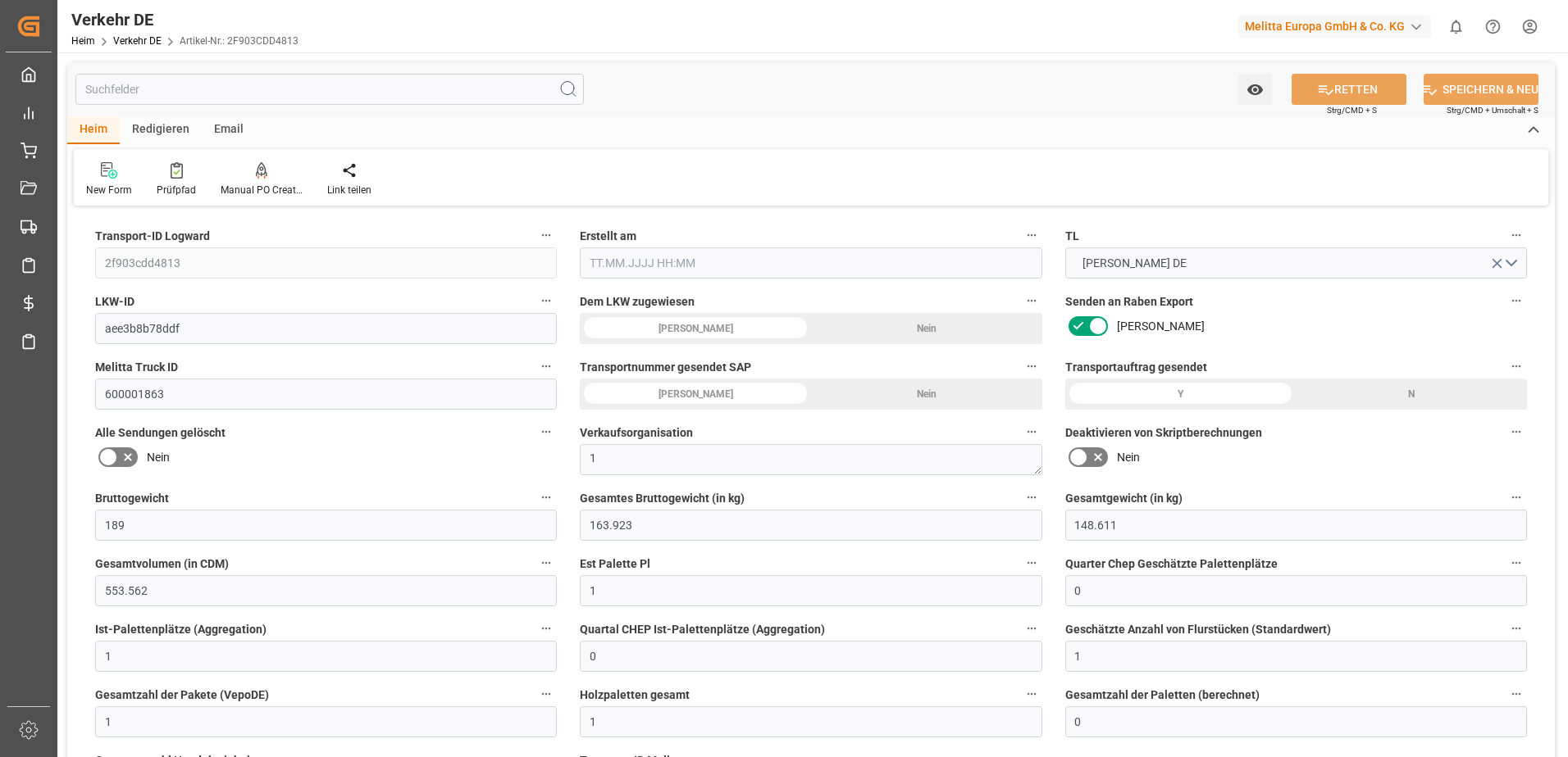
type input "189"
type input "163.923"
type input "148.611"
type input "553.562"
type input "1"
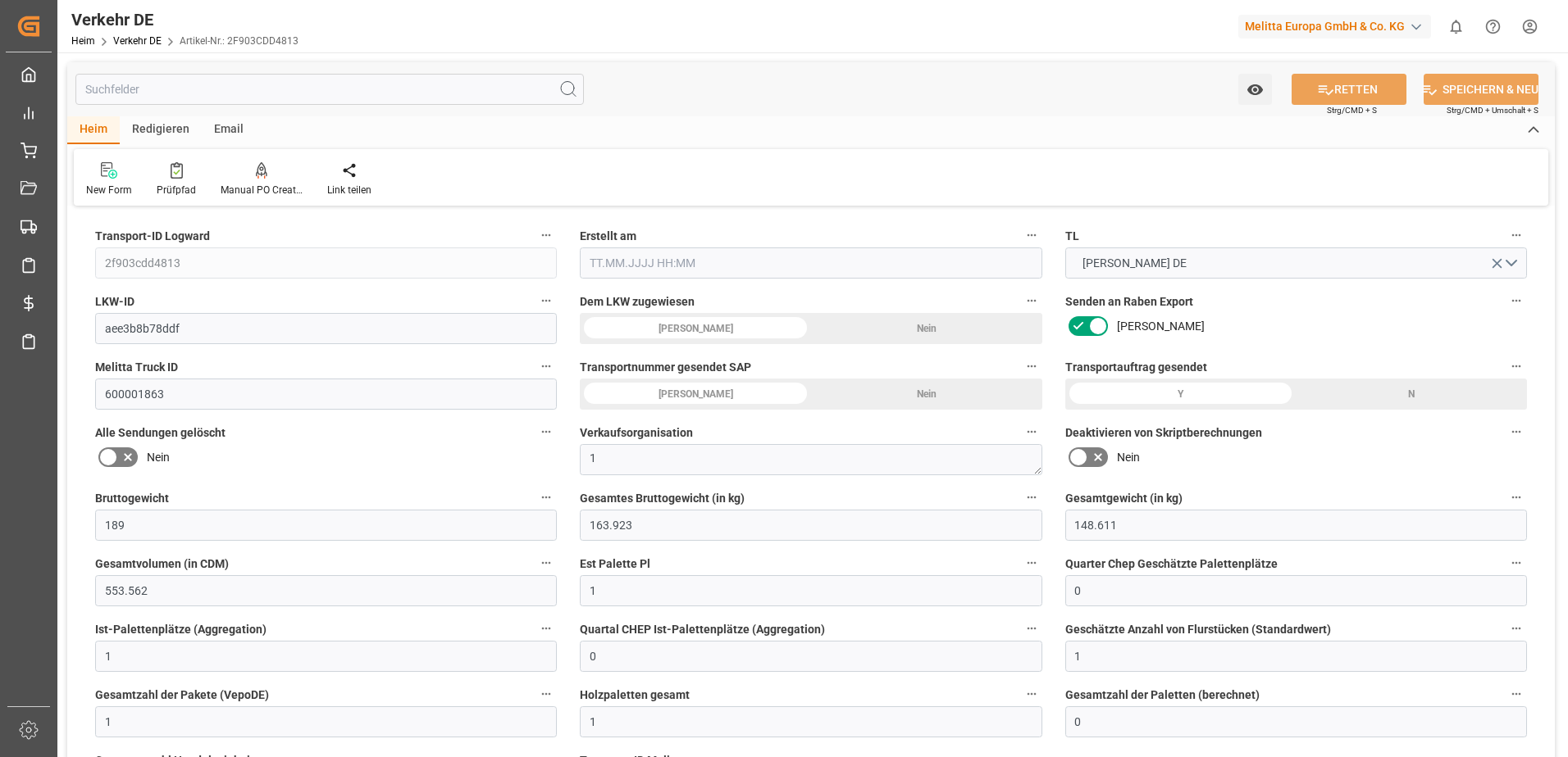
type input "0"
type input "1"
type input "0"
type input "1"
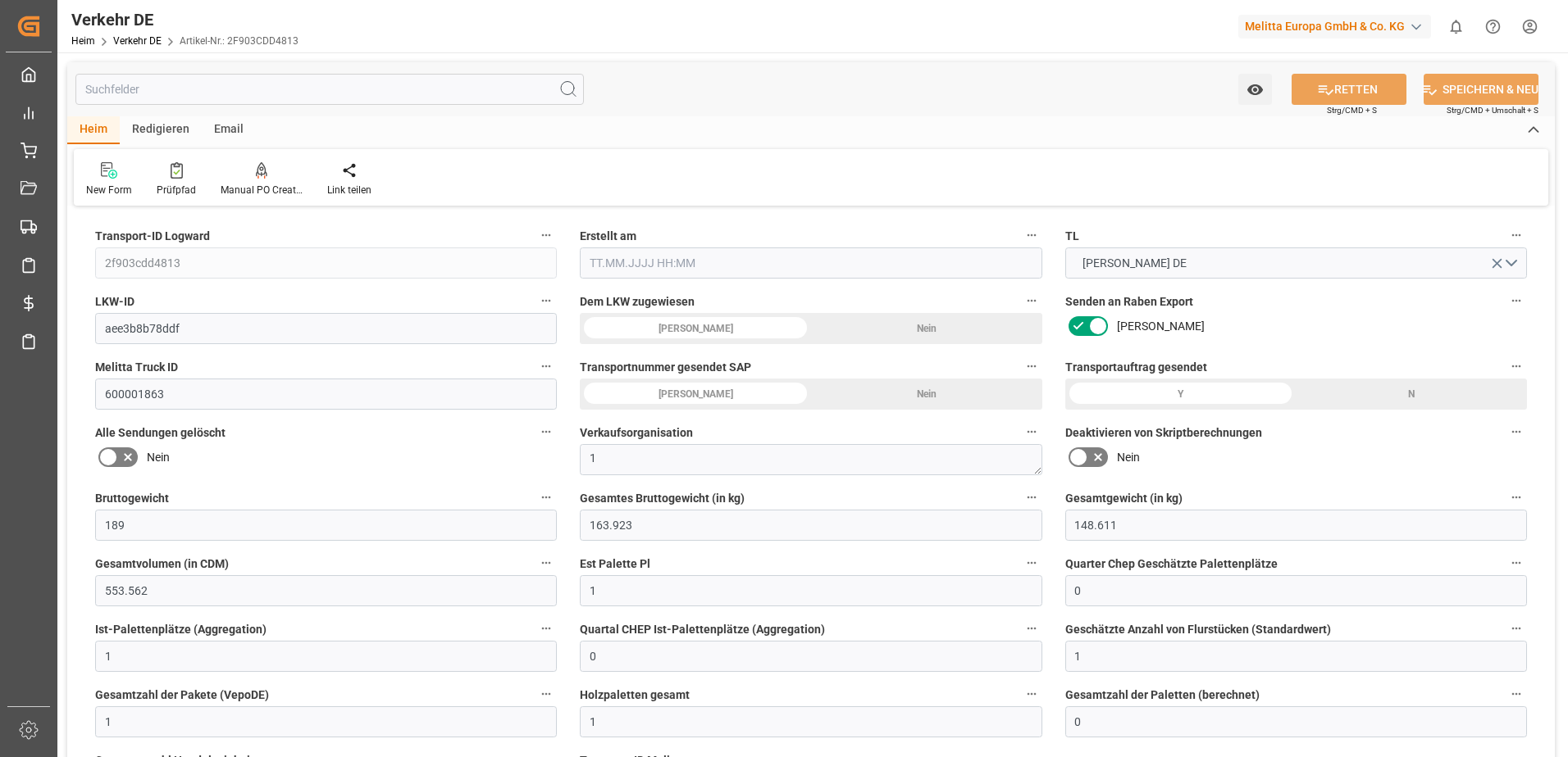
type input "1"
type input "0"
type input "61"
type input "0"
type input "57.1"
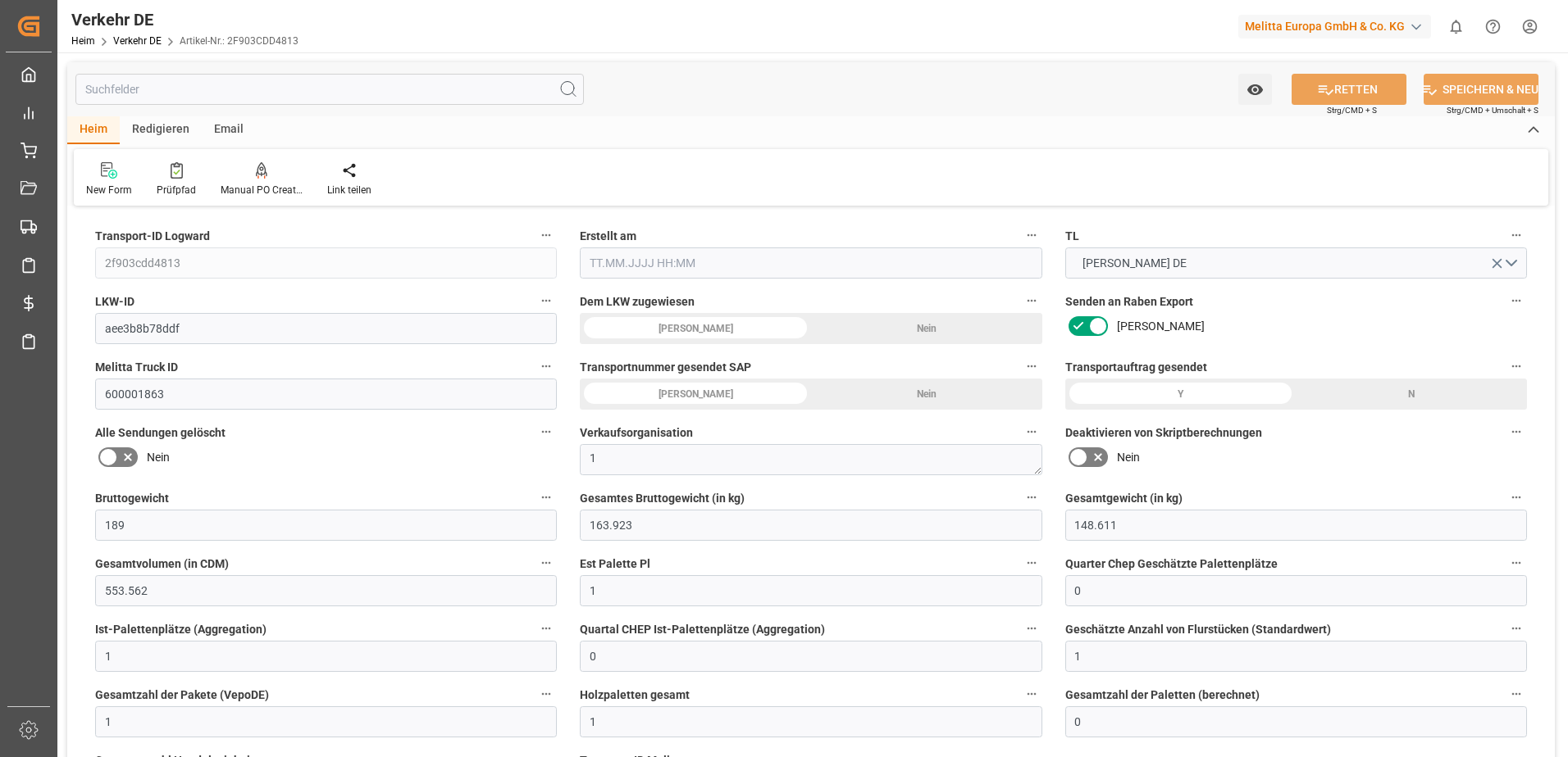
type input "48.62"
type input "57.1"
type input "56.5633"
type input "10"
type input "0"
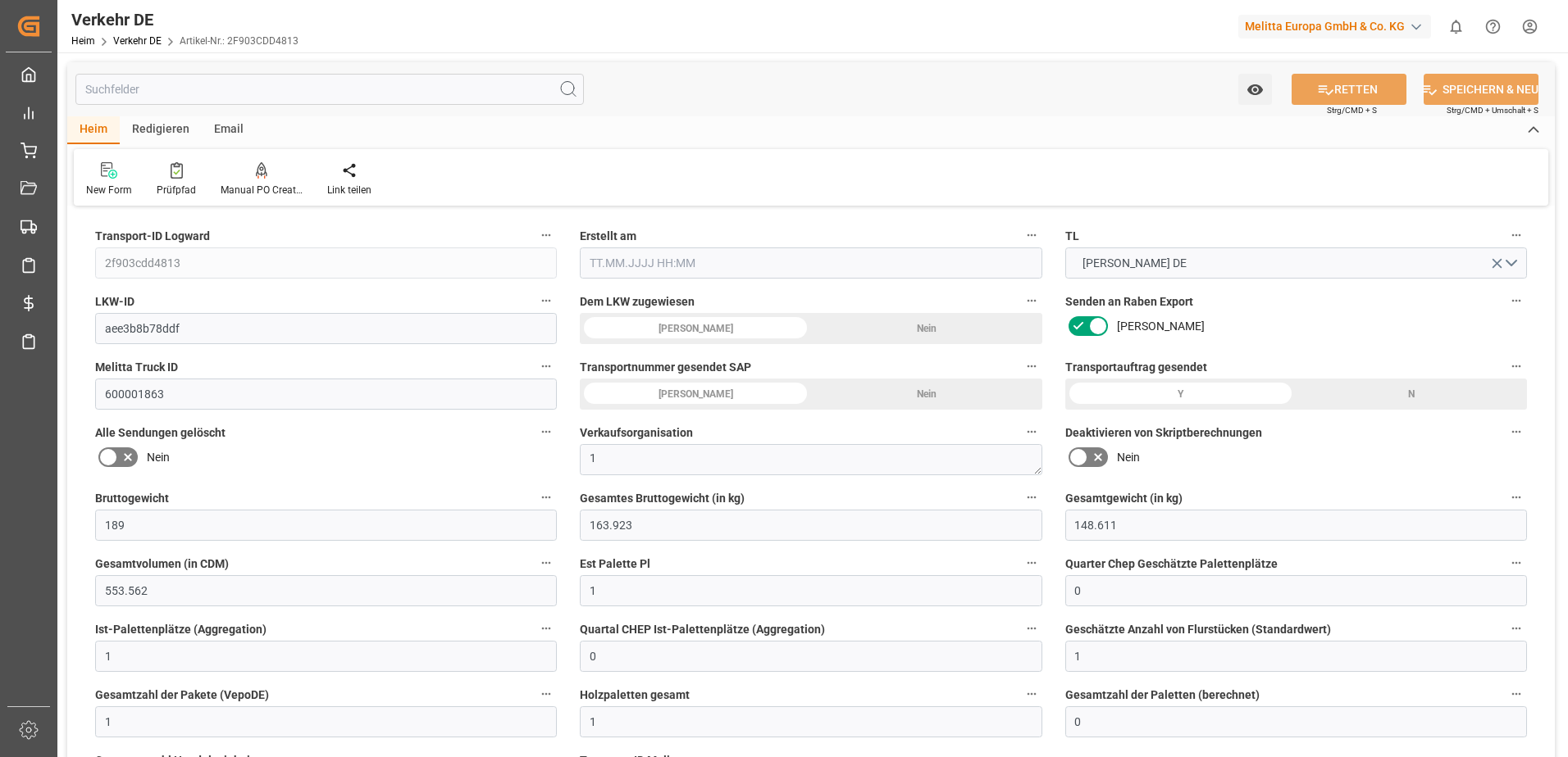
type input "1"
type input "0"
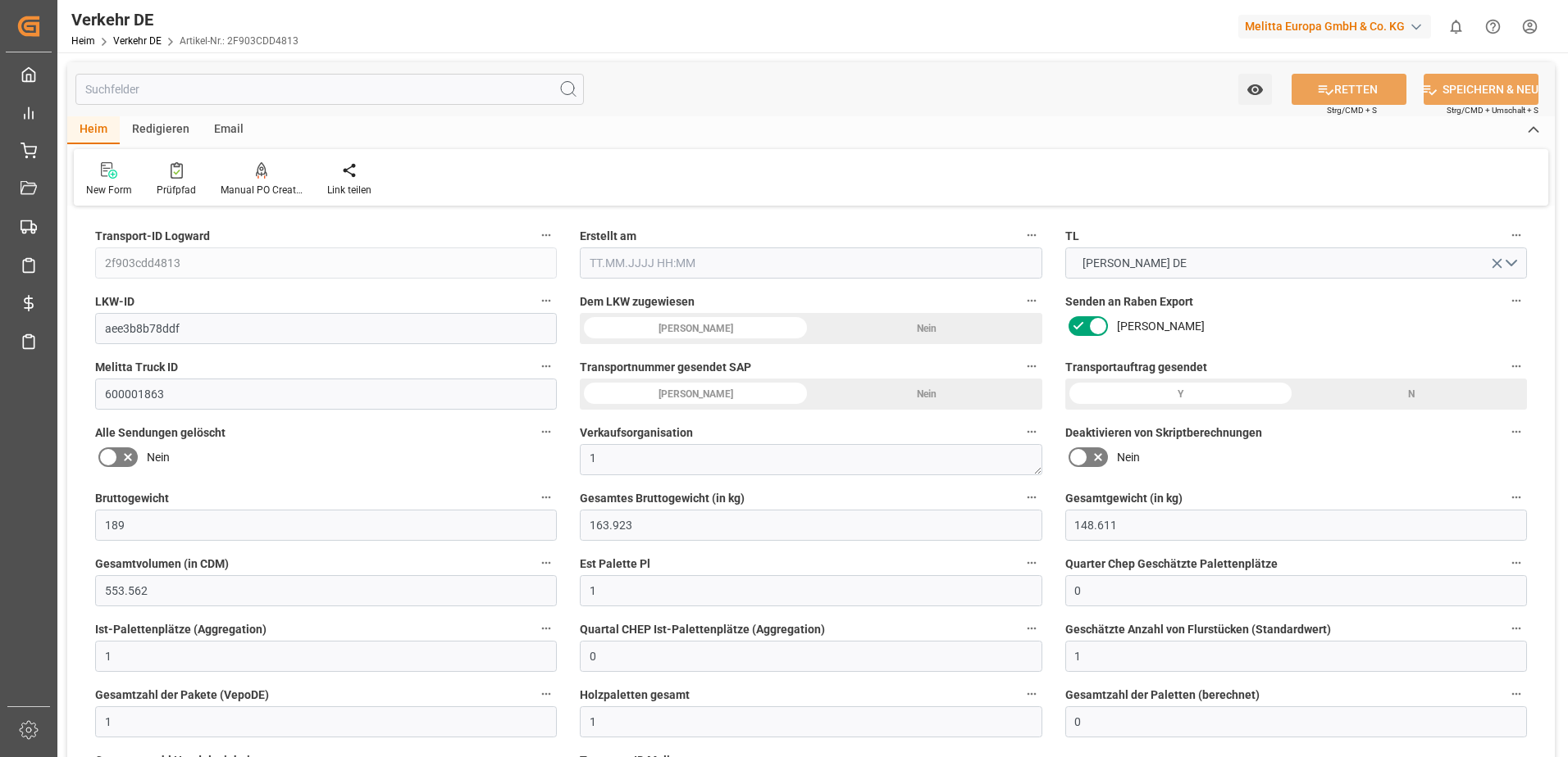
type input "0"
type input "-0.5367"
type input "0"
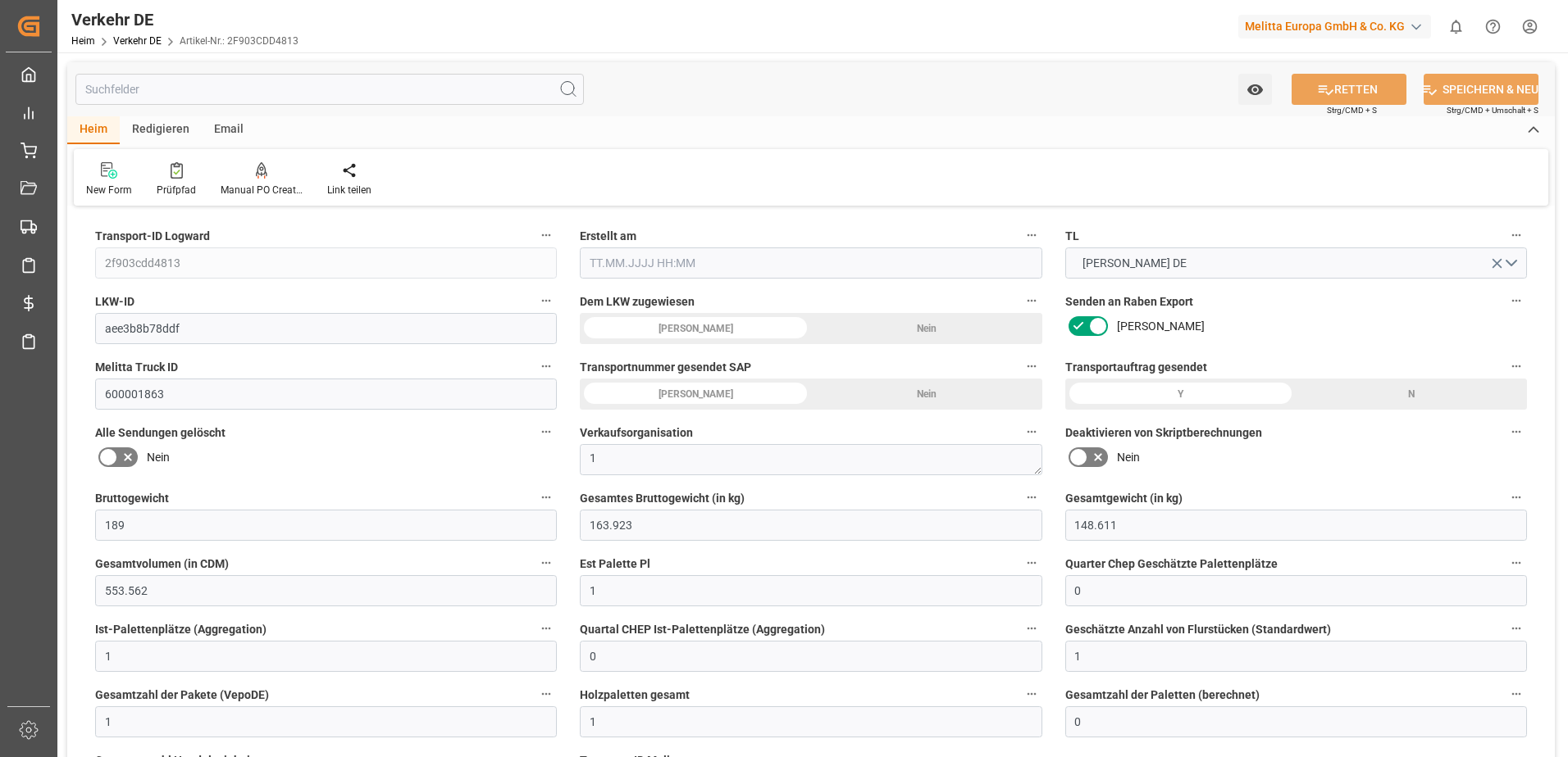
type input "0"
type input "163.923"
type input "4710.8598"
type input "21"
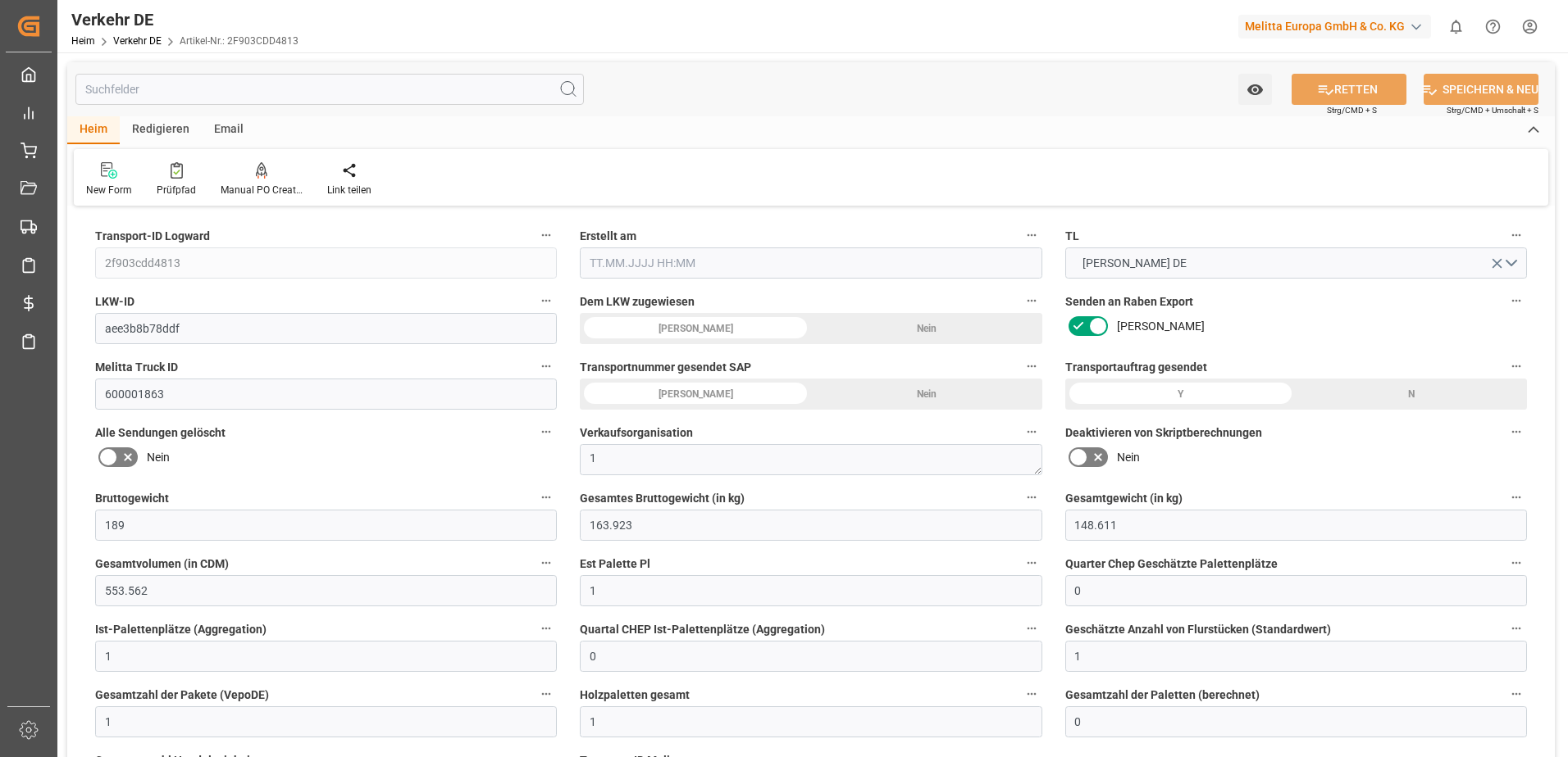
type input "35"
type input "0"
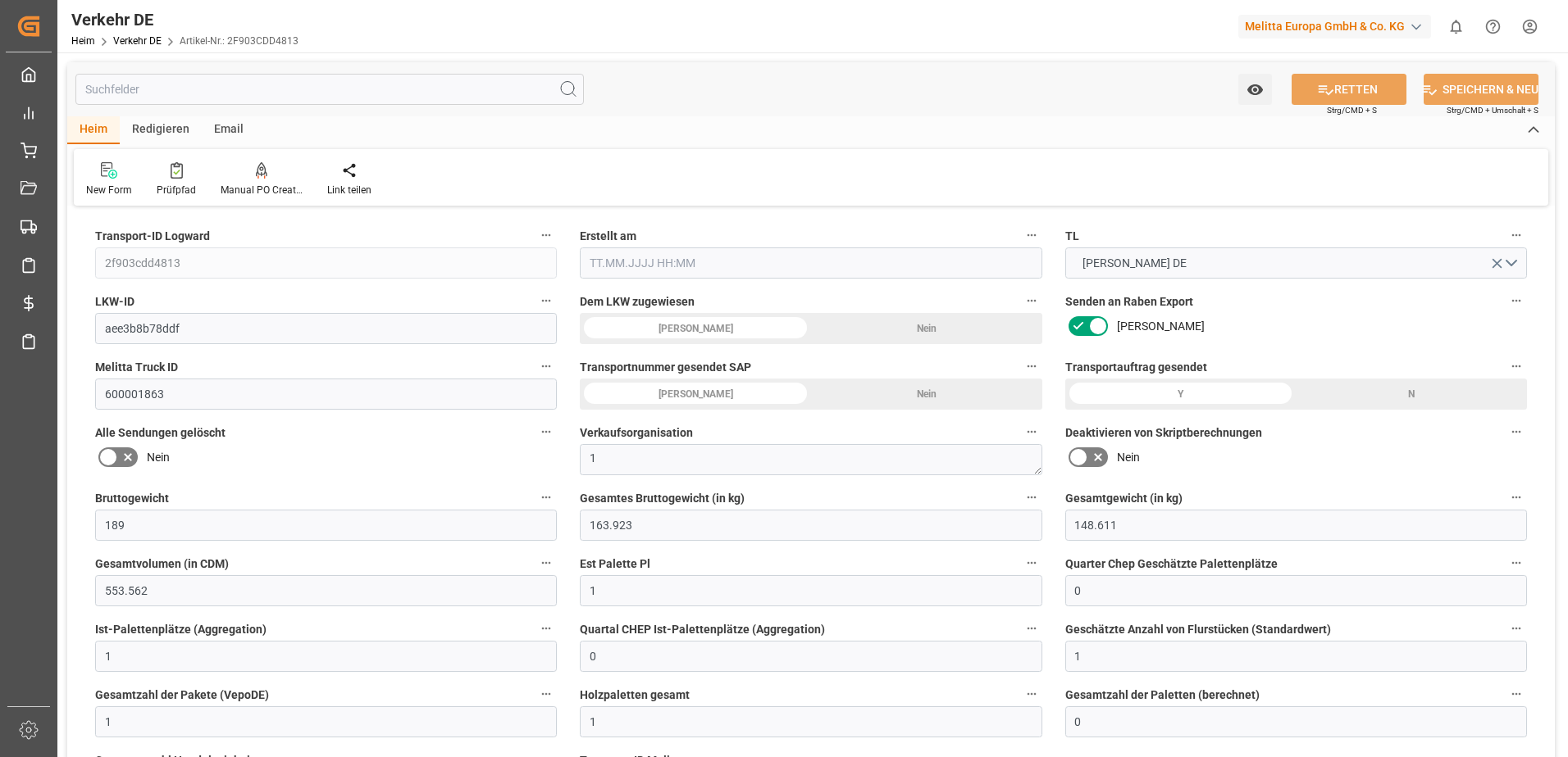
type input "0"
type input "1"
type input "0"
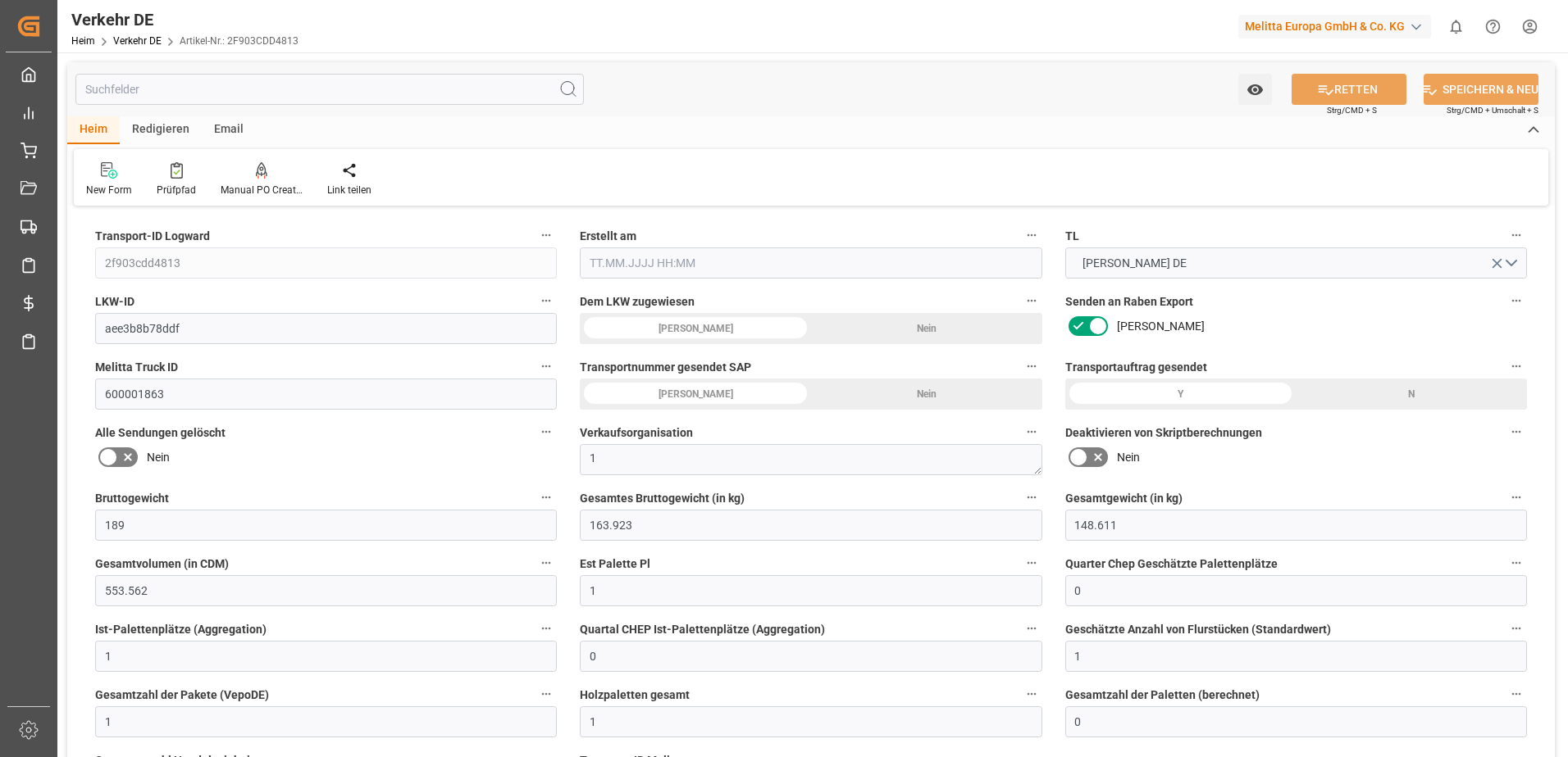
type input "61"
type input "105.1833"
type input "56.5633"
type input "18.08.2025 21:01"
type input "[DATE]"
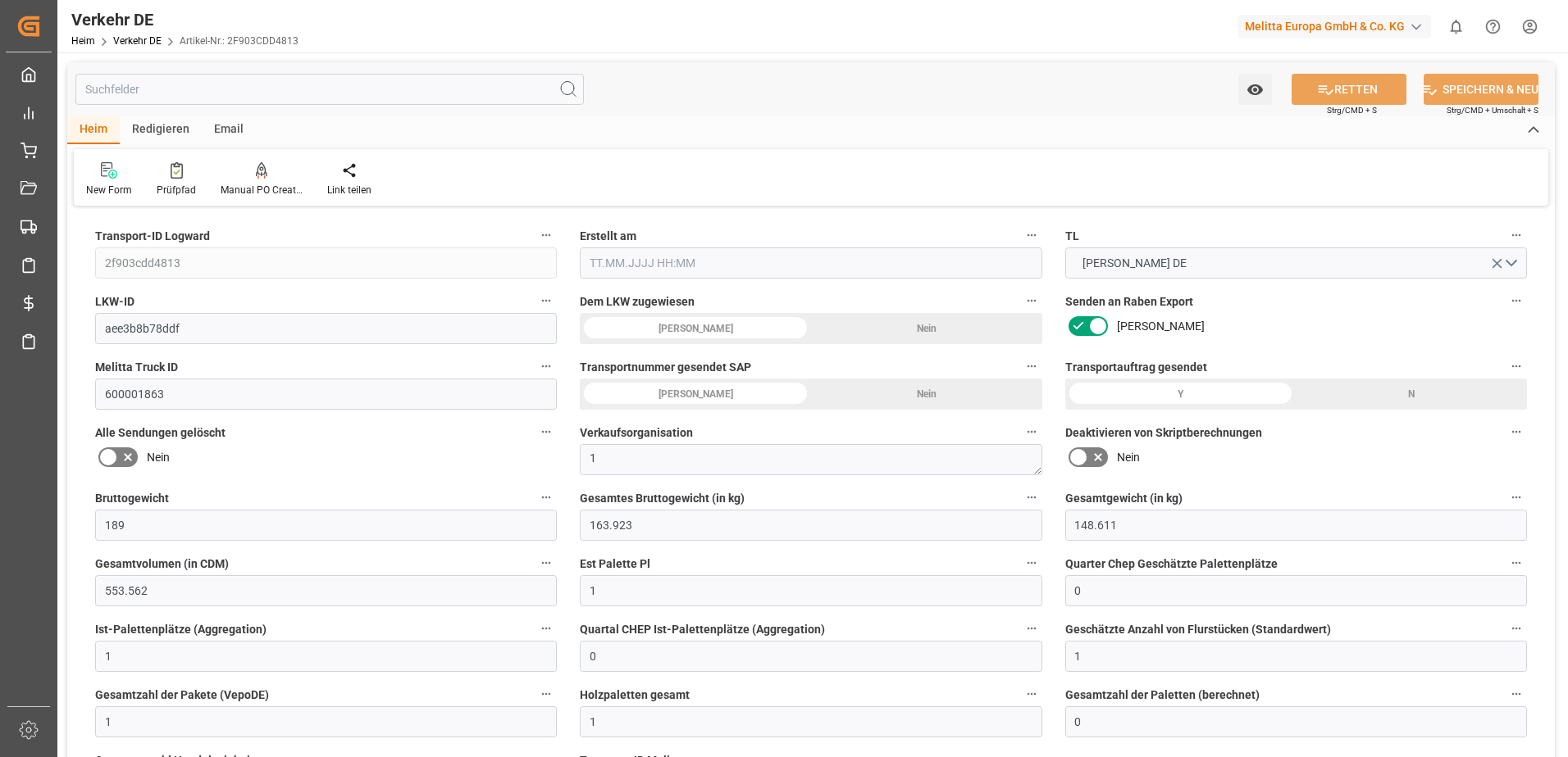
type input "[DATE]"
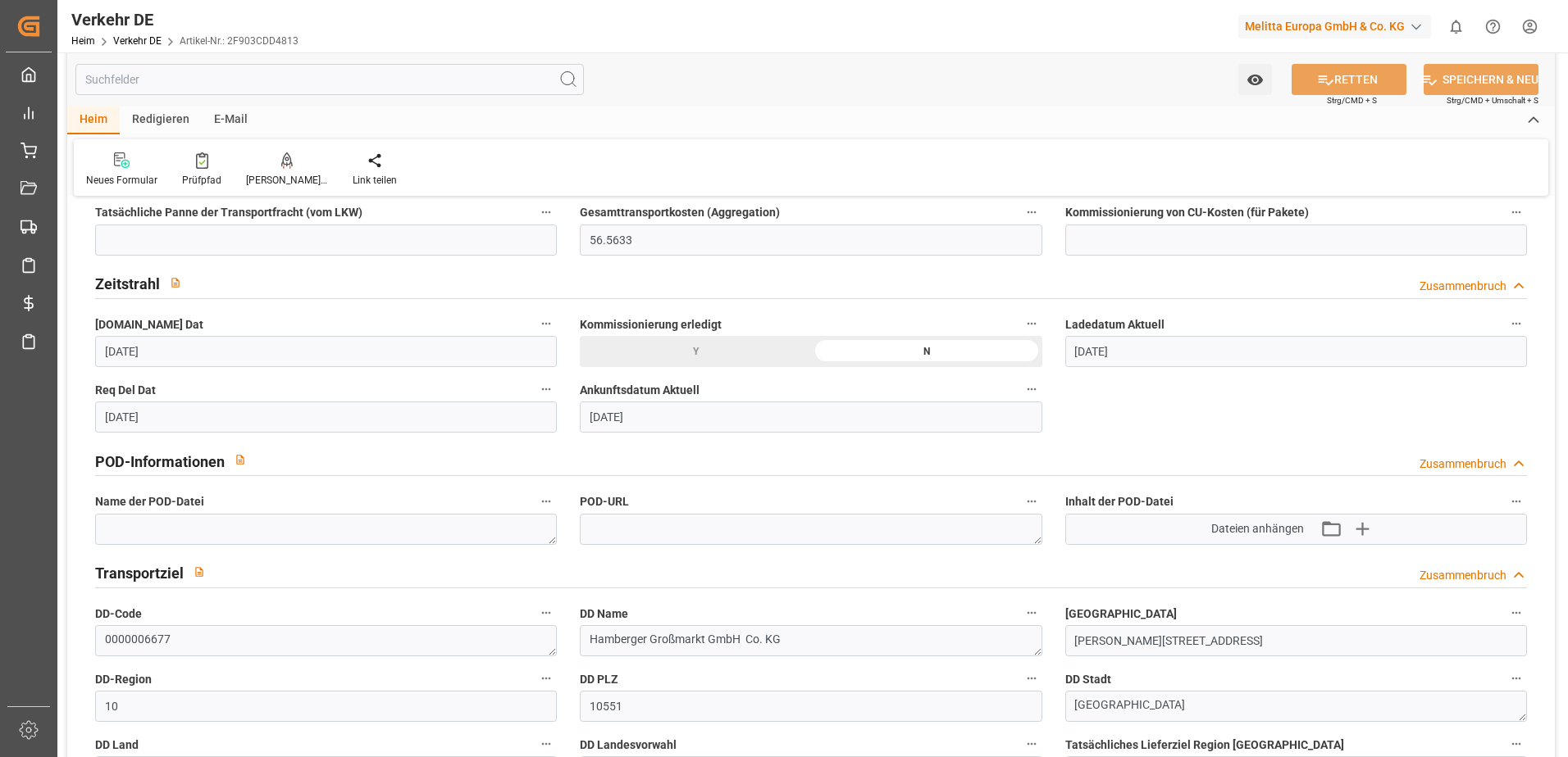
scroll to position [819, 0]
